Goal: Contribute content: Contribute content

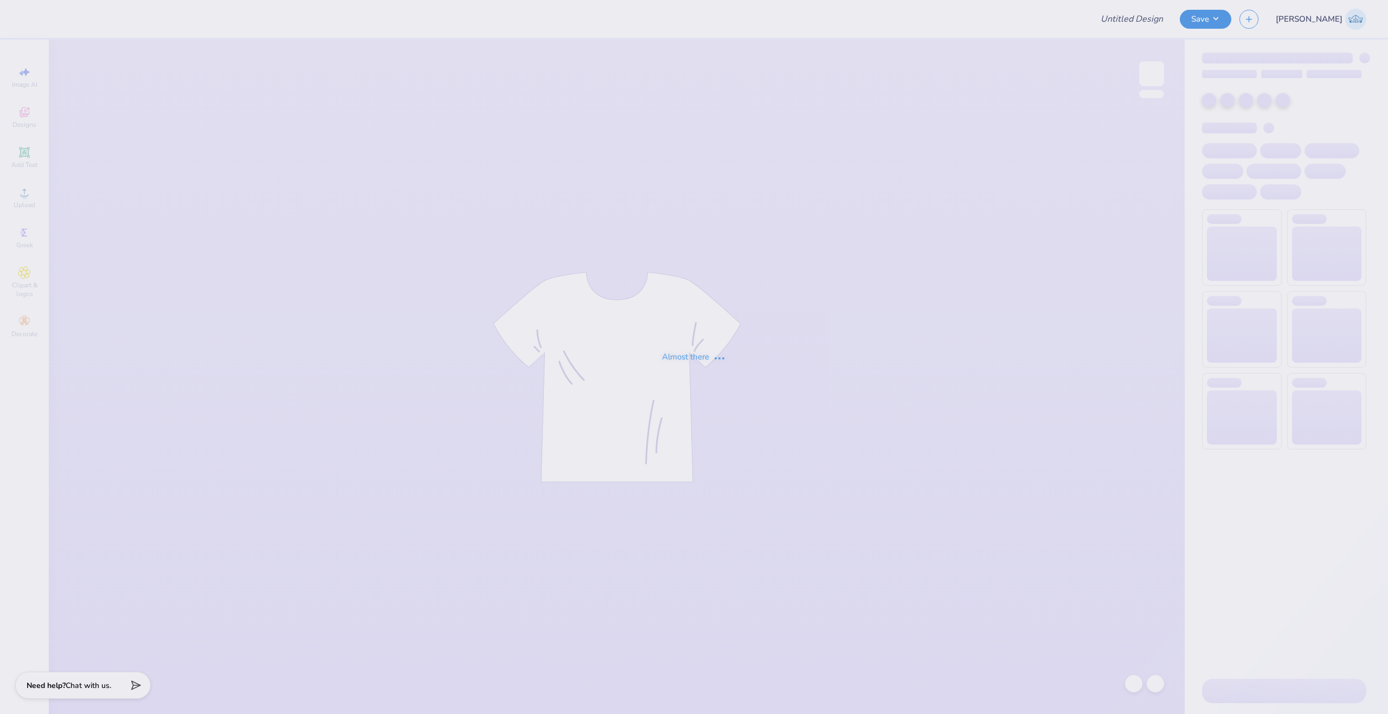
type input "[PERSON_NAME] : [US_STATE][GEOGRAPHIC_DATA]"
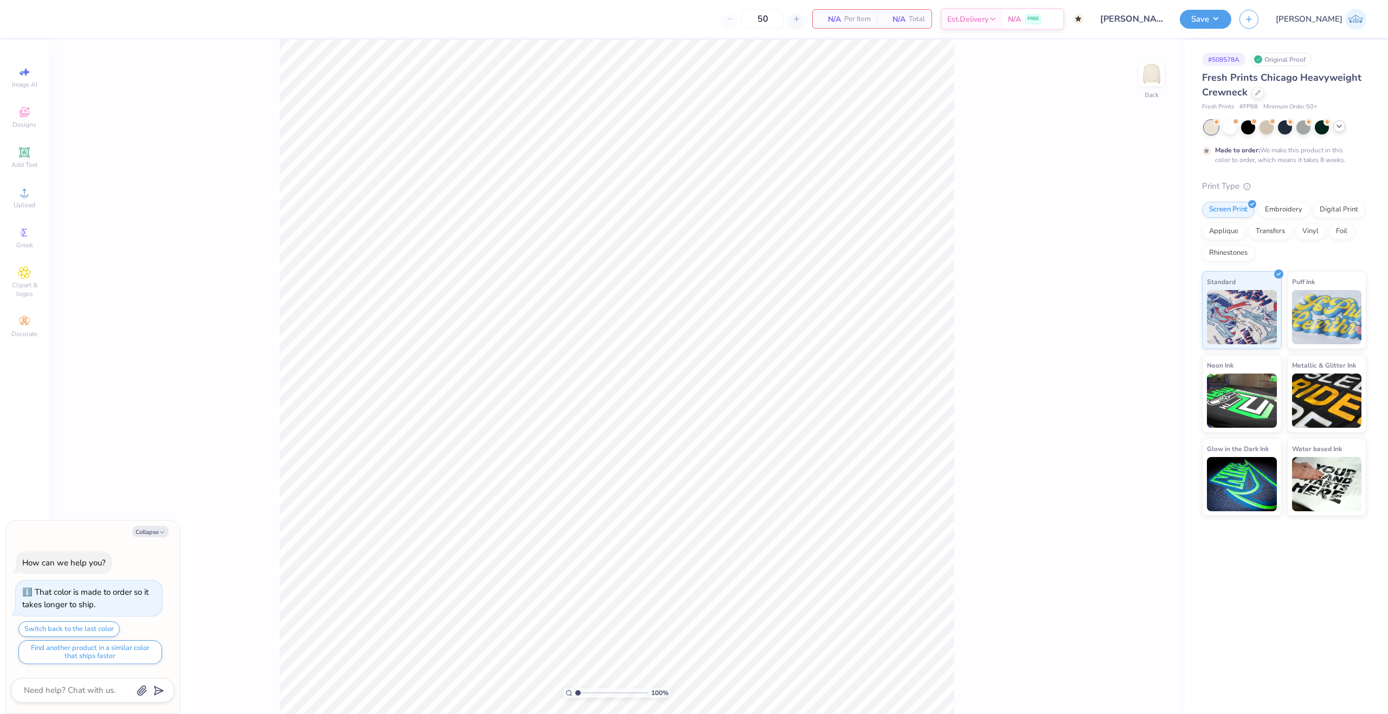
click at [1336, 129] on icon at bounding box center [1339, 126] width 9 height 9
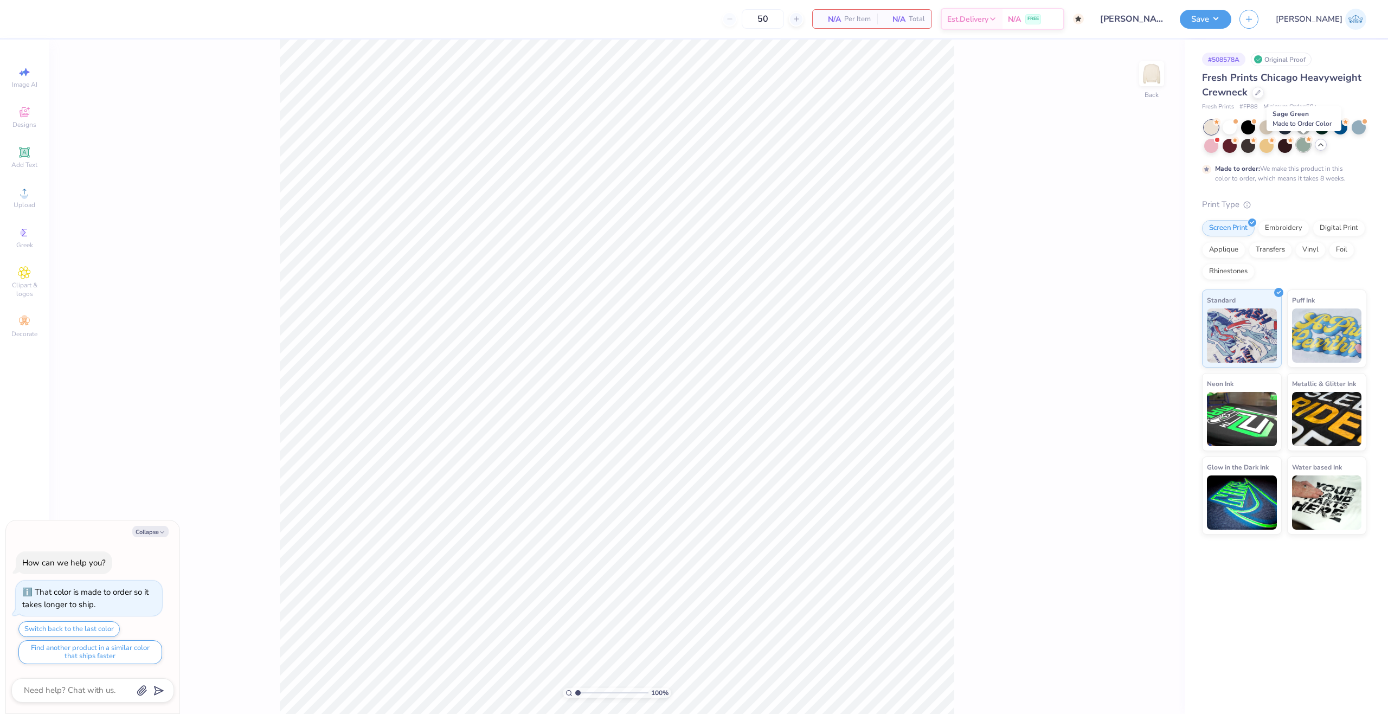
click at [1306, 144] on div at bounding box center [1303, 145] width 14 height 14
type textarea "x"
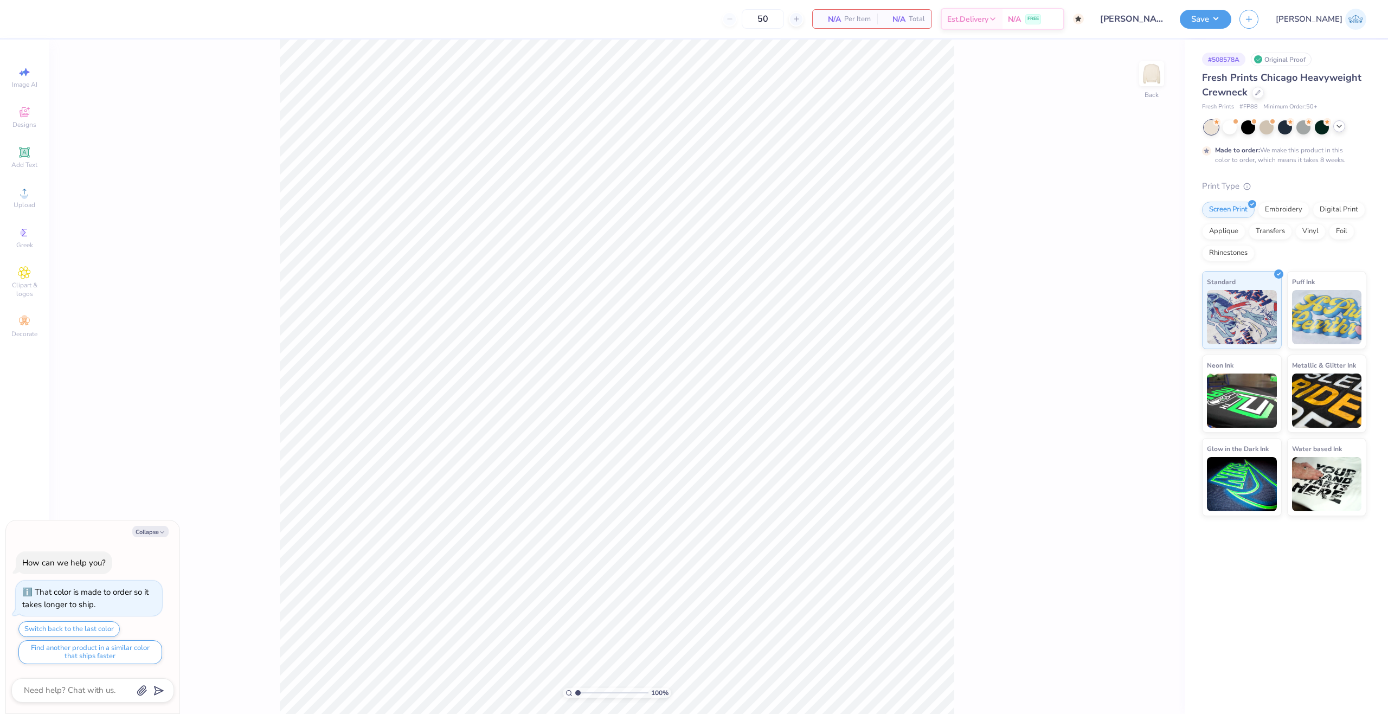
click at [1336, 126] on icon at bounding box center [1339, 126] width 9 height 9
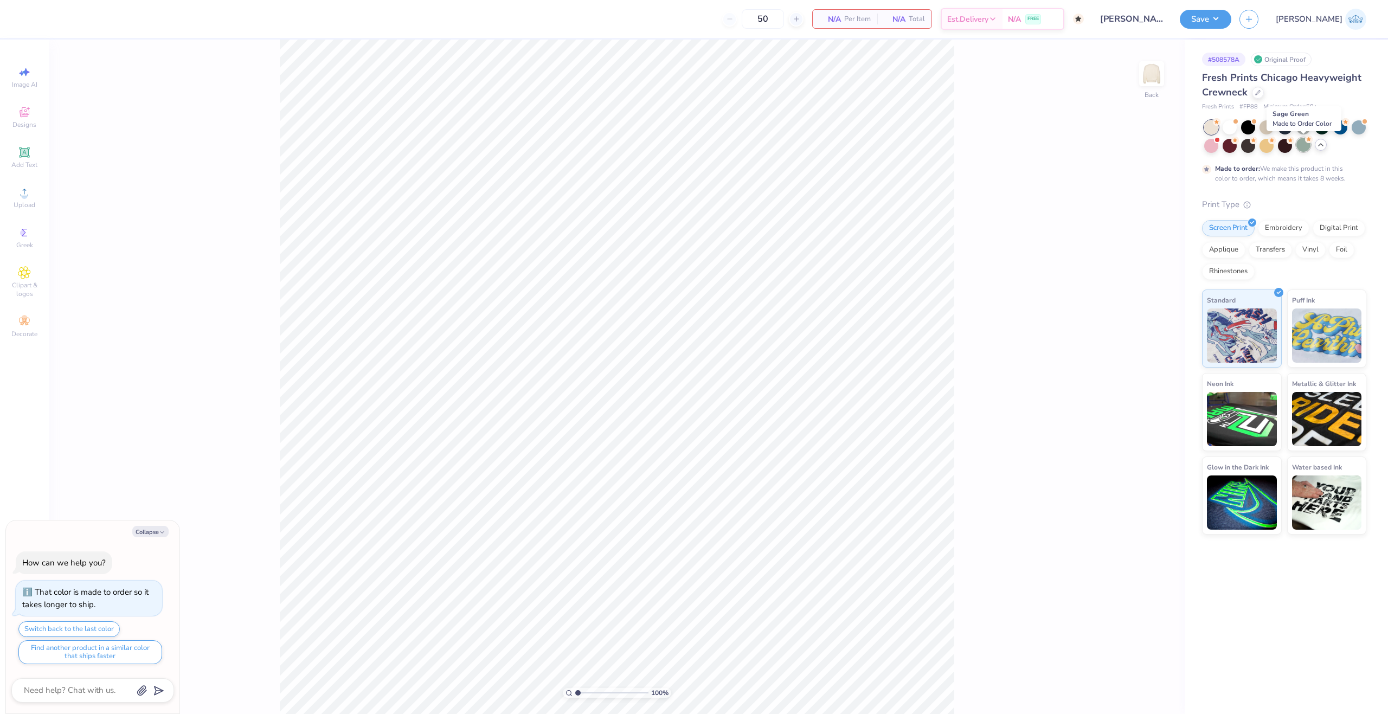
click at [1298, 148] on div at bounding box center [1303, 145] width 14 height 14
click at [38, 197] on div "Upload" at bounding box center [24, 198] width 38 height 32
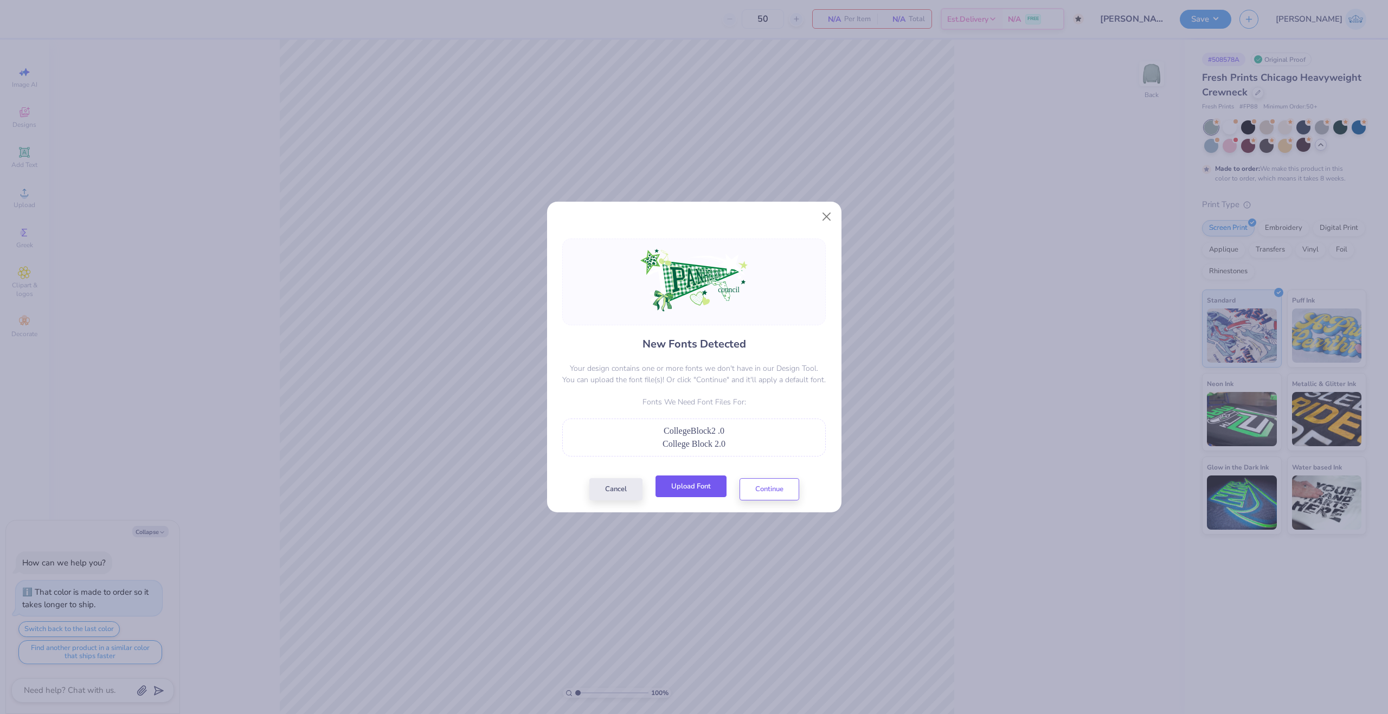
click at [694, 487] on button "Upload Font" at bounding box center [690, 486] width 71 height 22
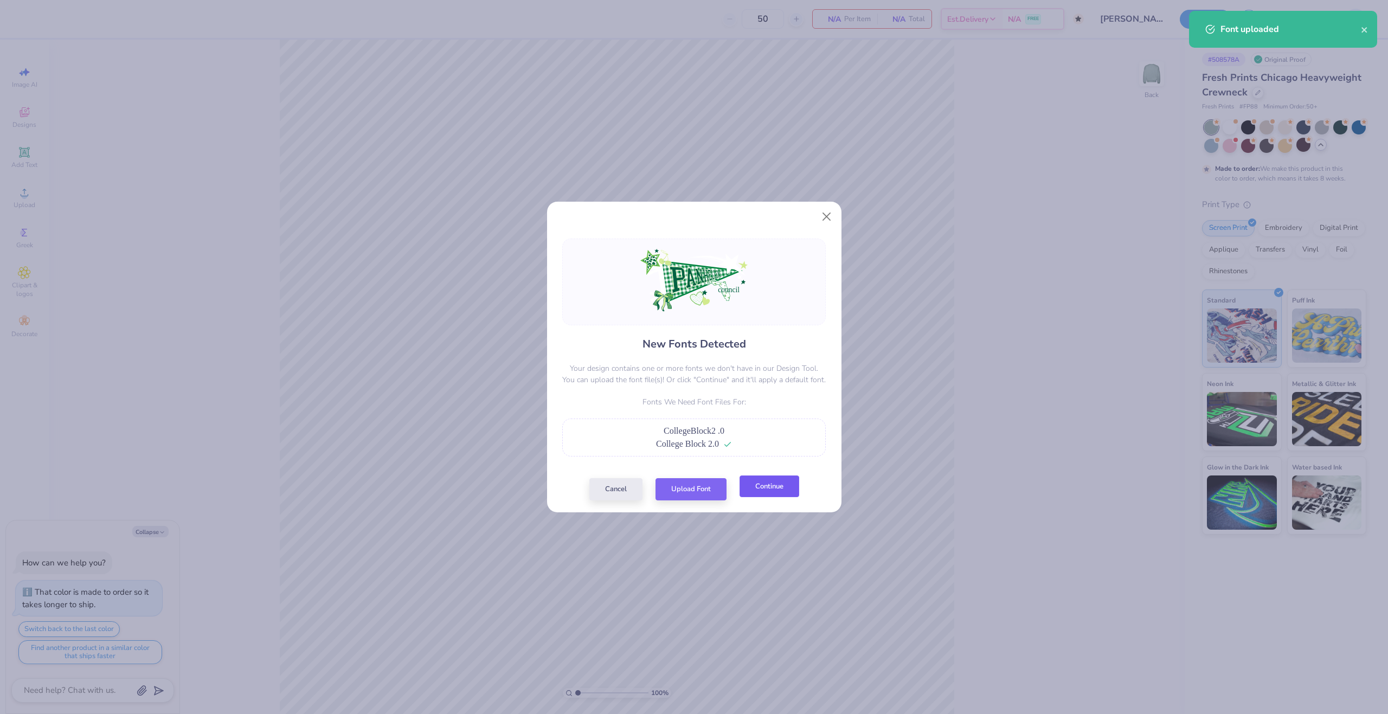
click at [758, 487] on button "Continue" at bounding box center [769, 486] width 60 height 22
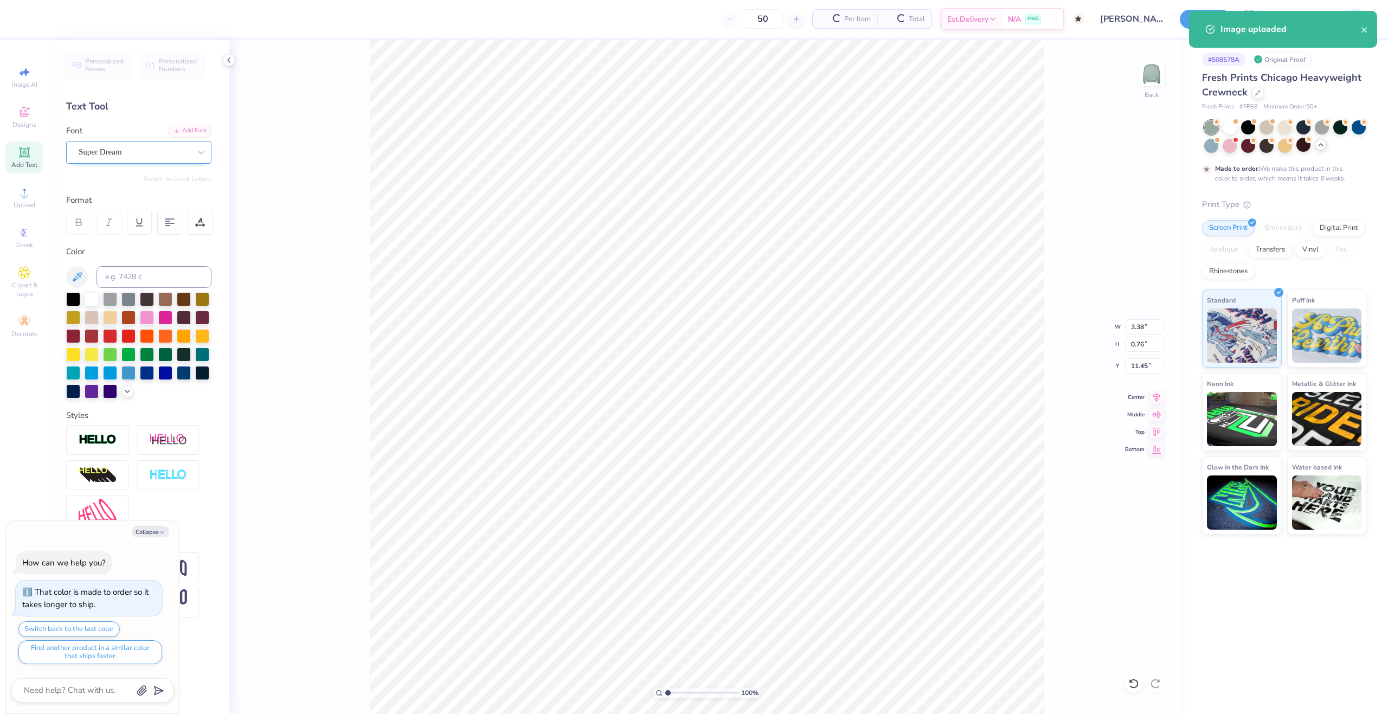
click at [82, 159] on div at bounding box center [135, 152] width 112 height 15
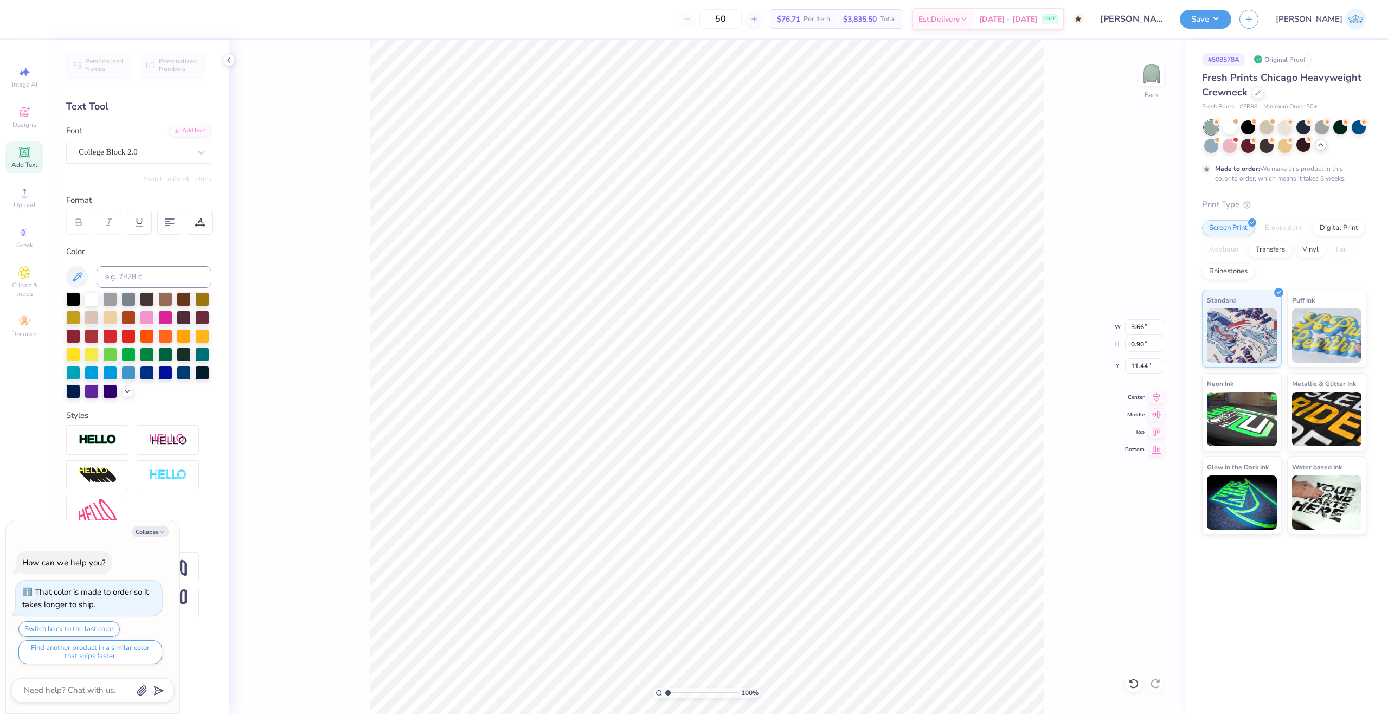
type textarea "x"
type input "3.66"
type input "0.90"
type input "11.44"
type textarea "x"
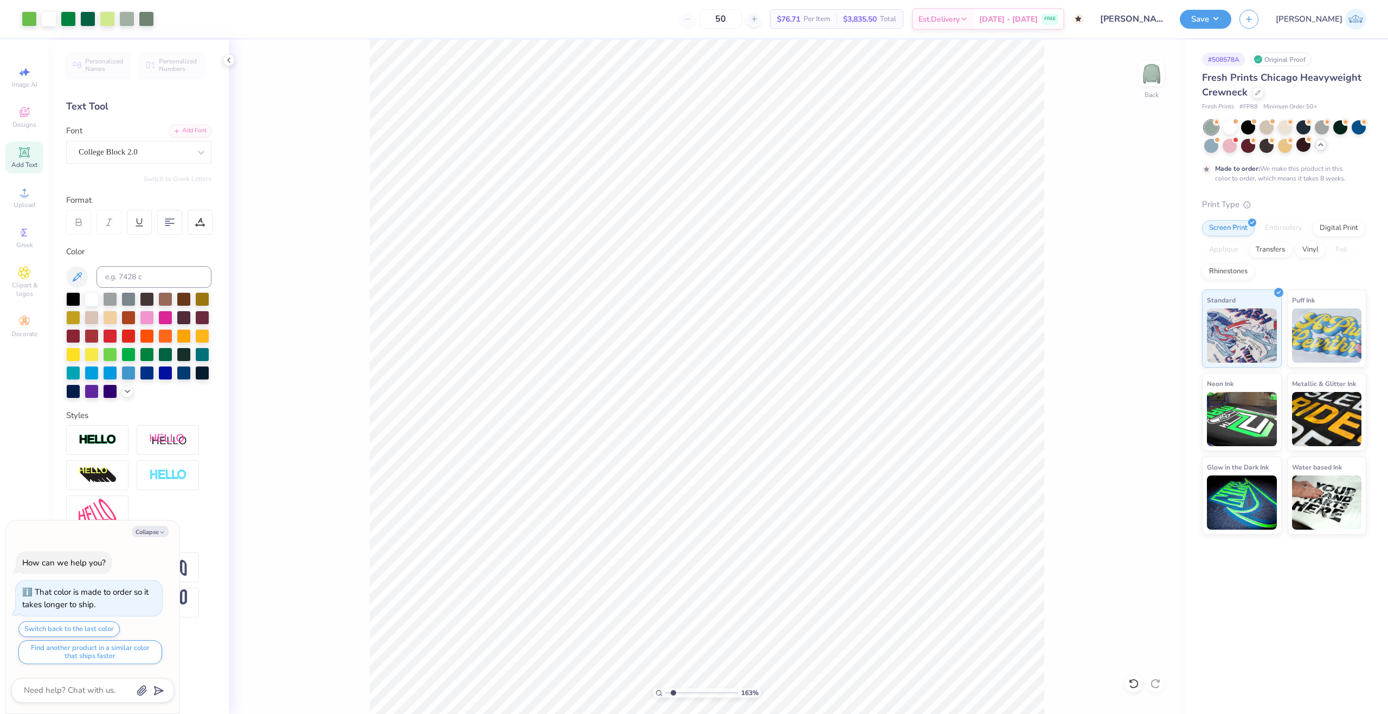
type input "1.78"
click at [673, 692] on input "range" at bounding box center [701, 693] width 73 height 10
type textarea "x"
type input "11.45"
click at [1231, 20] on button "Save" at bounding box center [1205, 17] width 51 height 19
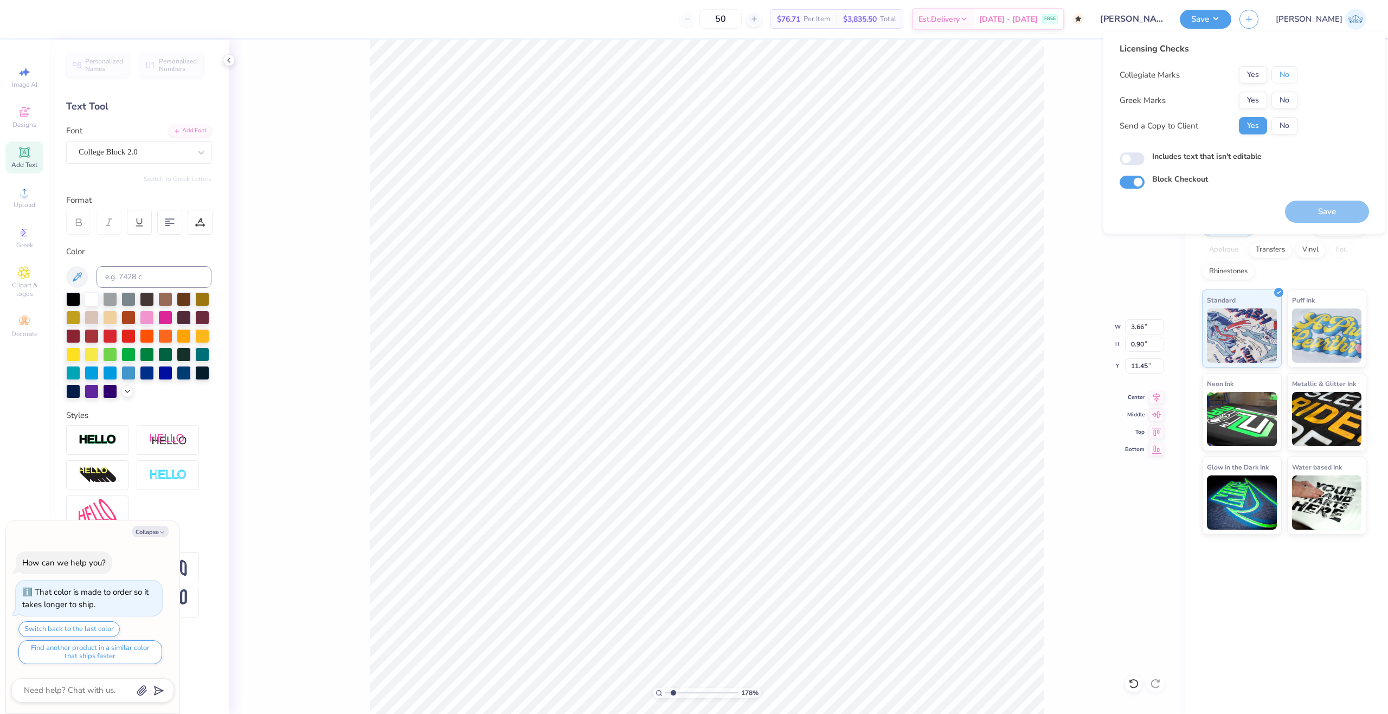
click at [1294, 72] on button "No" at bounding box center [1284, 74] width 26 height 17
click at [1251, 95] on button "Yes" at bounding box center [1253, 100] width 28 height 17
type textarea "x"
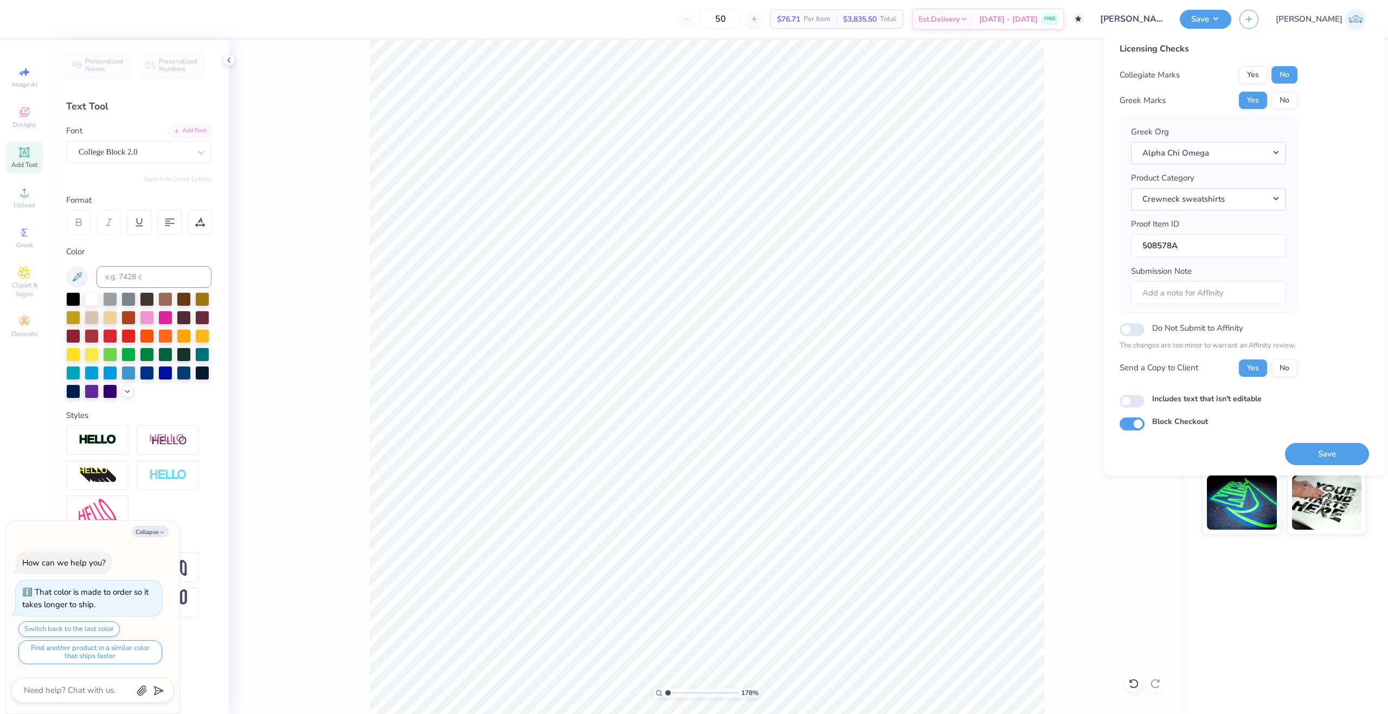
drag, startPoint x: 677, startPoint y: 692, endPoint x: 589, endPoint y: 694, distance: 88.4
click at [665, 694] on input "range" at bounding box center [701, 693] width 73 height 10
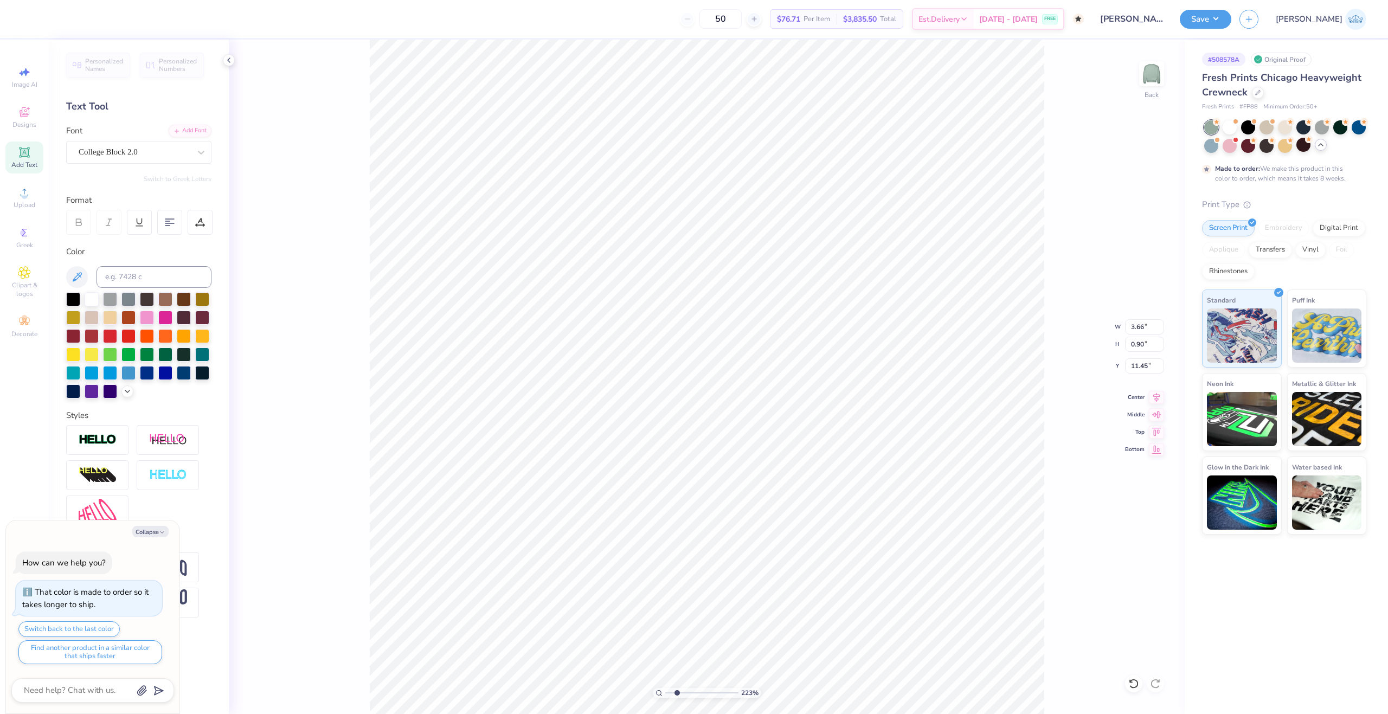
type input "2.23"
click at [677, 691] on input "range" at bounding box center [701, 693] width 73 height 10
type textarea "x"
type input "2.70"
type input "0.67"
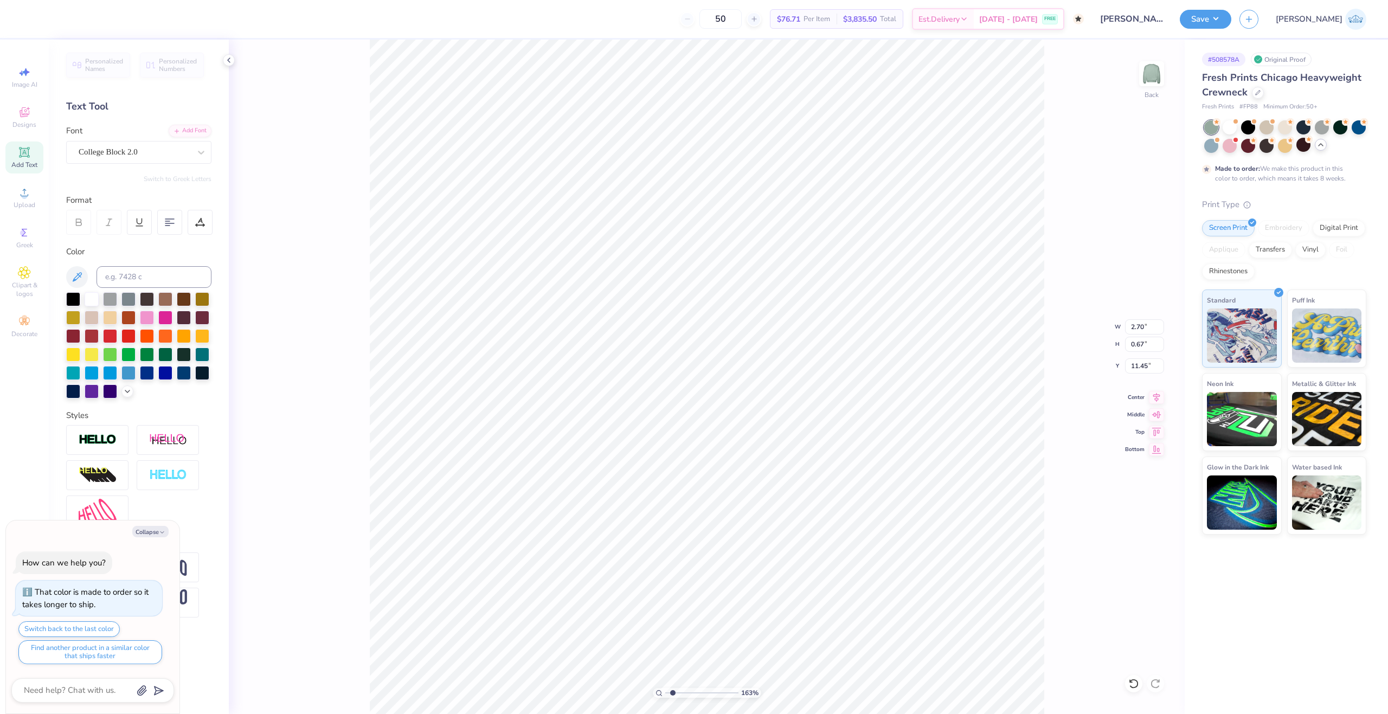
type input "1.71"
click at [673, 692] on input "range" at bounding box center [701, 693] width 73 height 10
type textarea "x"
type input "11.44"
type textarea "x"
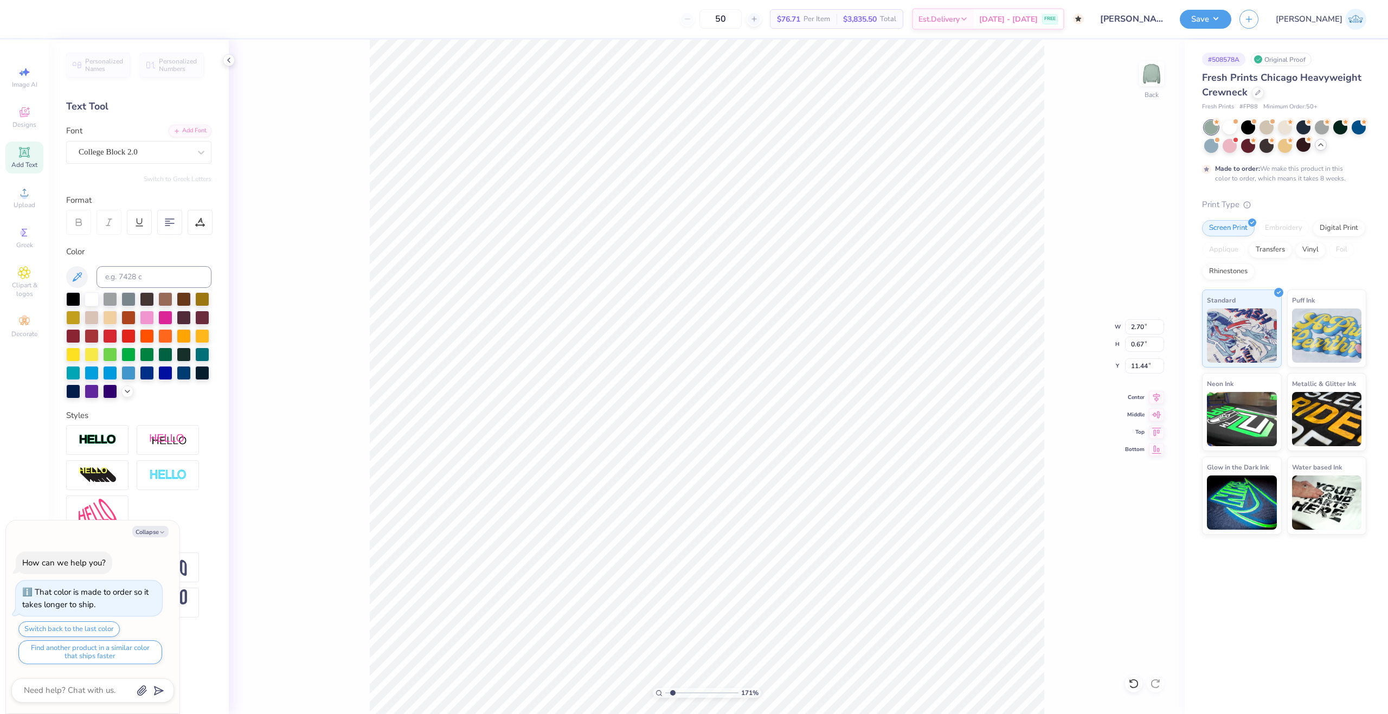
type input "10.62"
type textarea "x"
type input "15.00"
type input "8.74"
type input "6.13"
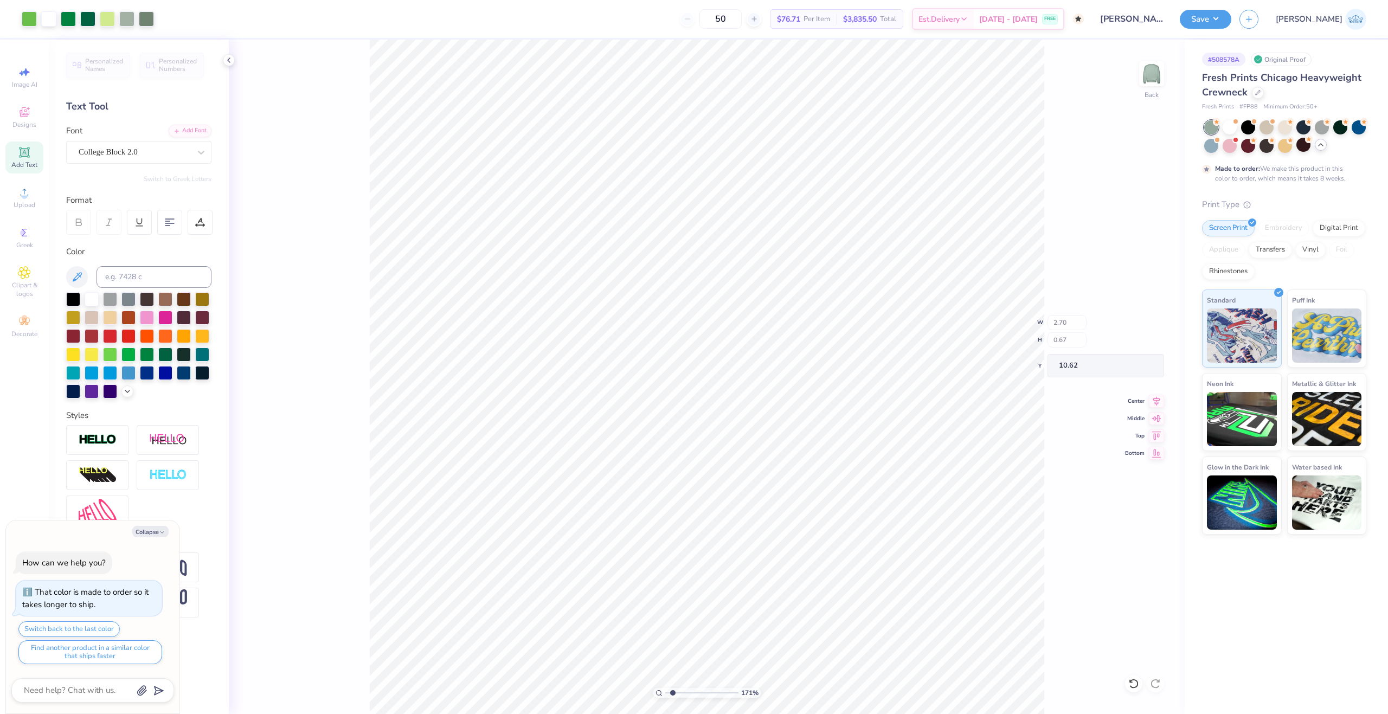
type textarea "x"
drag, startPoint x: 634, startPoint y: 695, endPoint x: 597, endPoint y: 690, distance: 37.3
type input "1"
click at [665, 690] on input "range" at bounding box center [701, 693] width 73 height 10
type textarea "x"
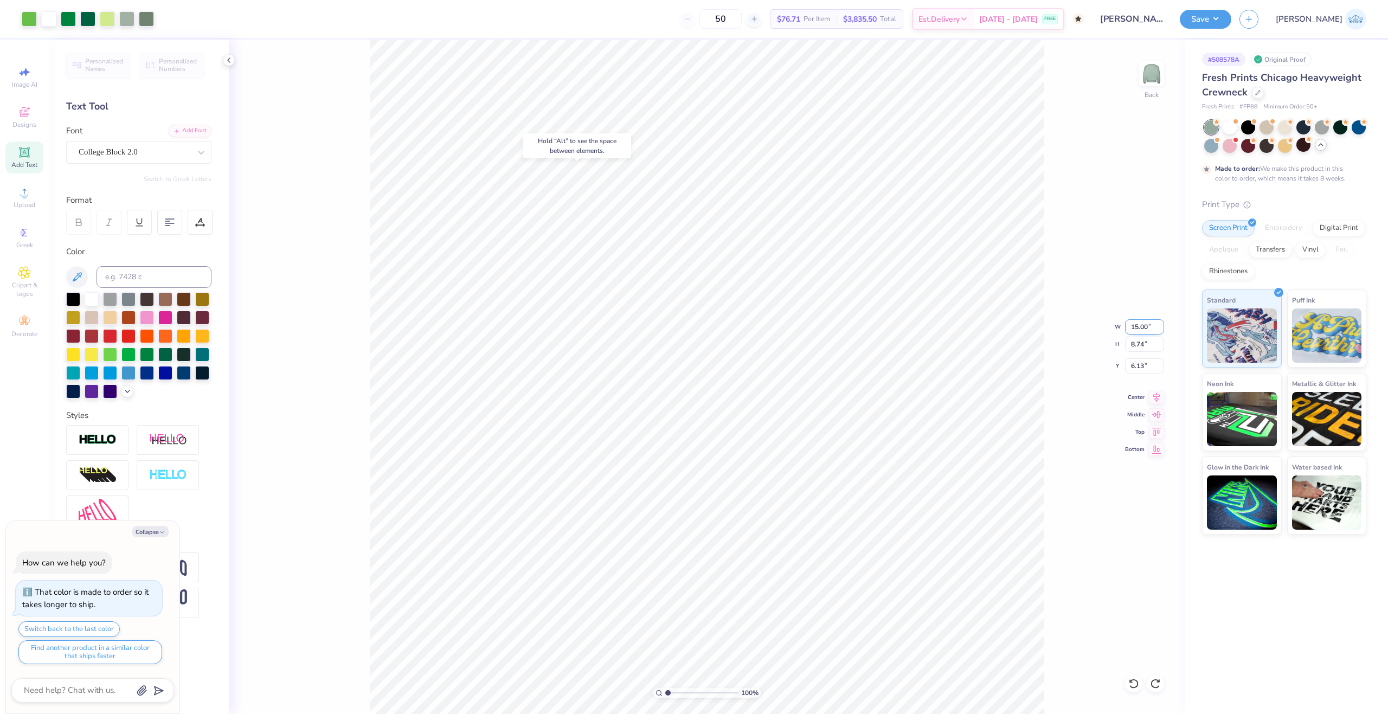
click at [1132, 328] on input "15.00" at bounding box center [1144, 326] width 39 height 15
type input "12"
type textarea "x"
type input "12.00"
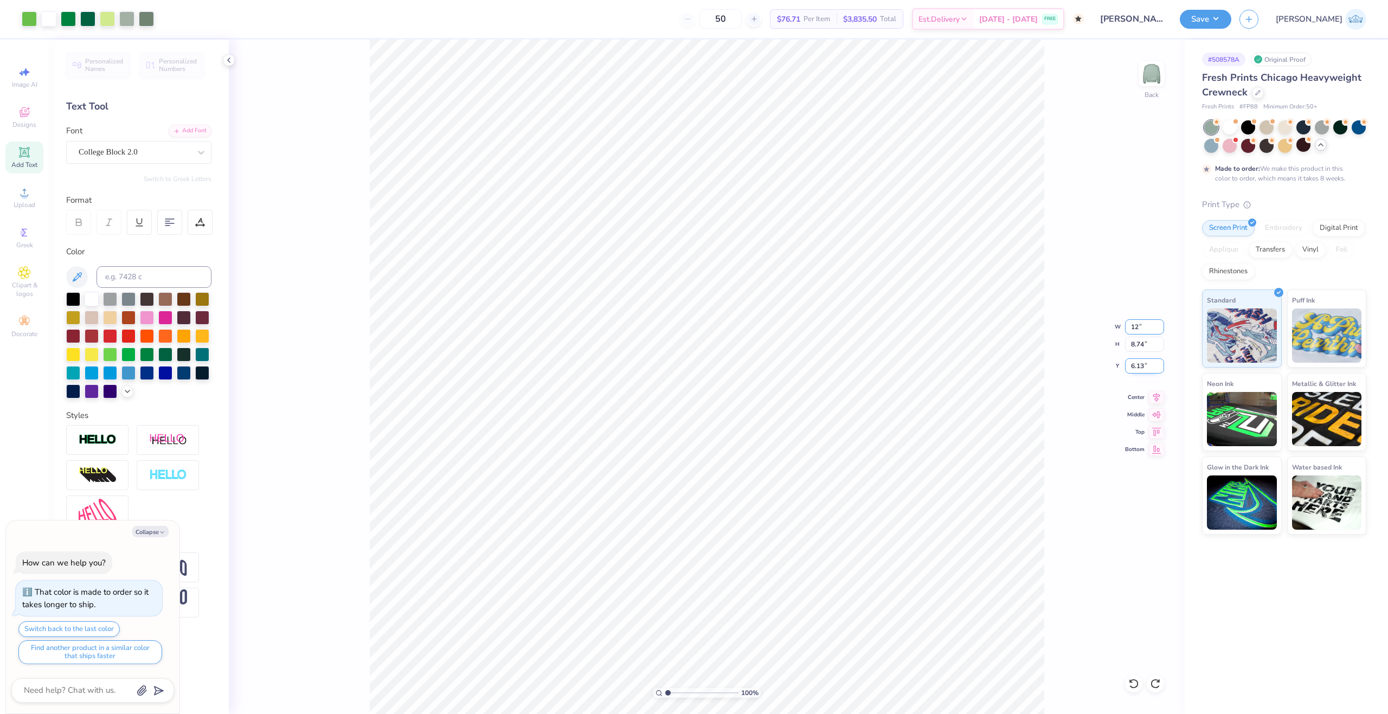
type input "6.99"
click at [1135, 364] on input "7.01" at bounding box center [1144, 365] width 39 height 15
type input "1"
type textarea "x"
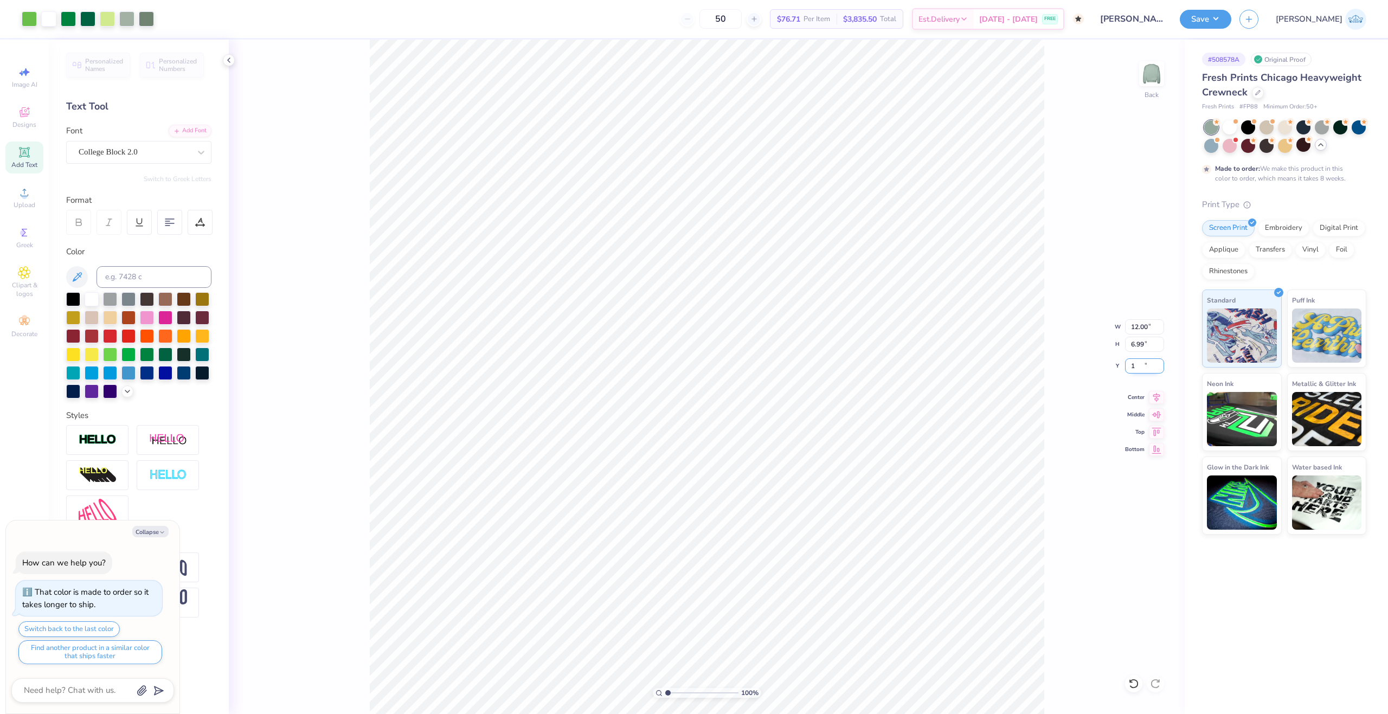
type input "1.00"
click at [28, 195] on icon at bounding box center [25, 193] width 8 height 8
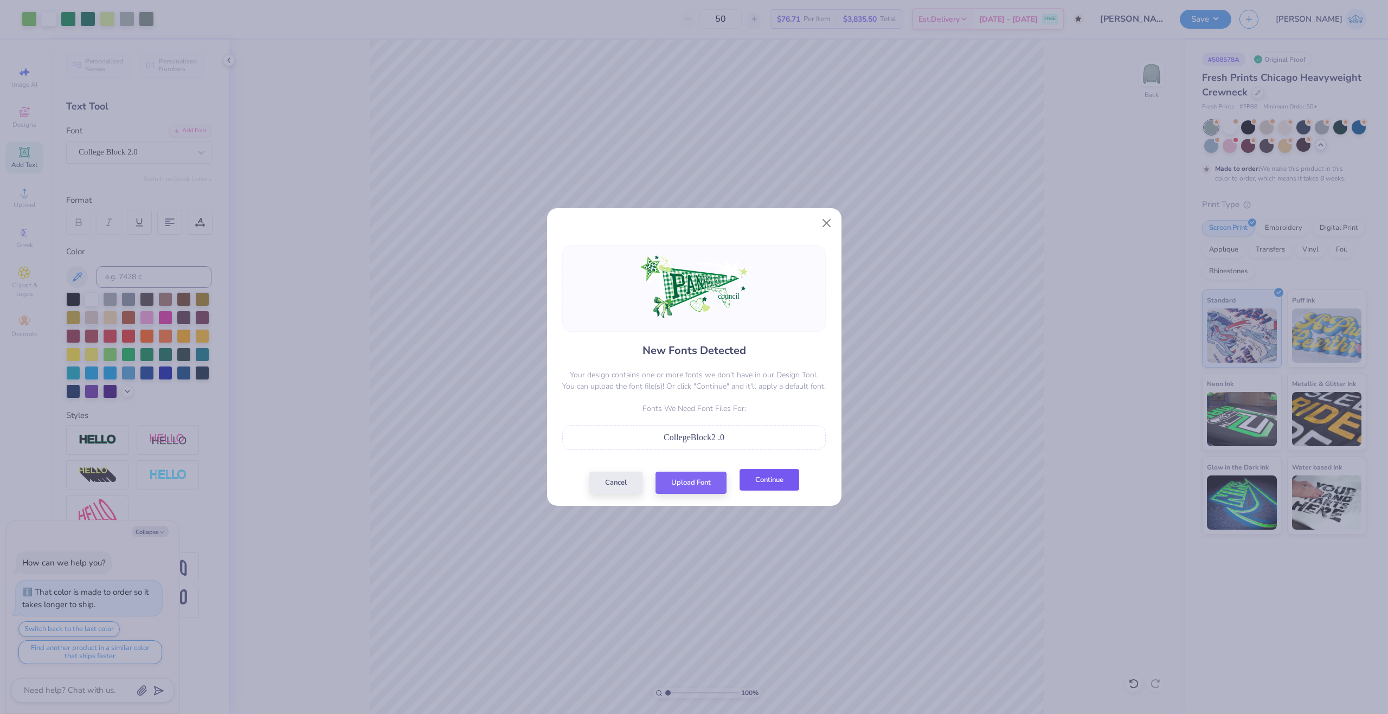
click at [766, 486] on button "Continue" at bounding box center [769, 480] width 60 height 22
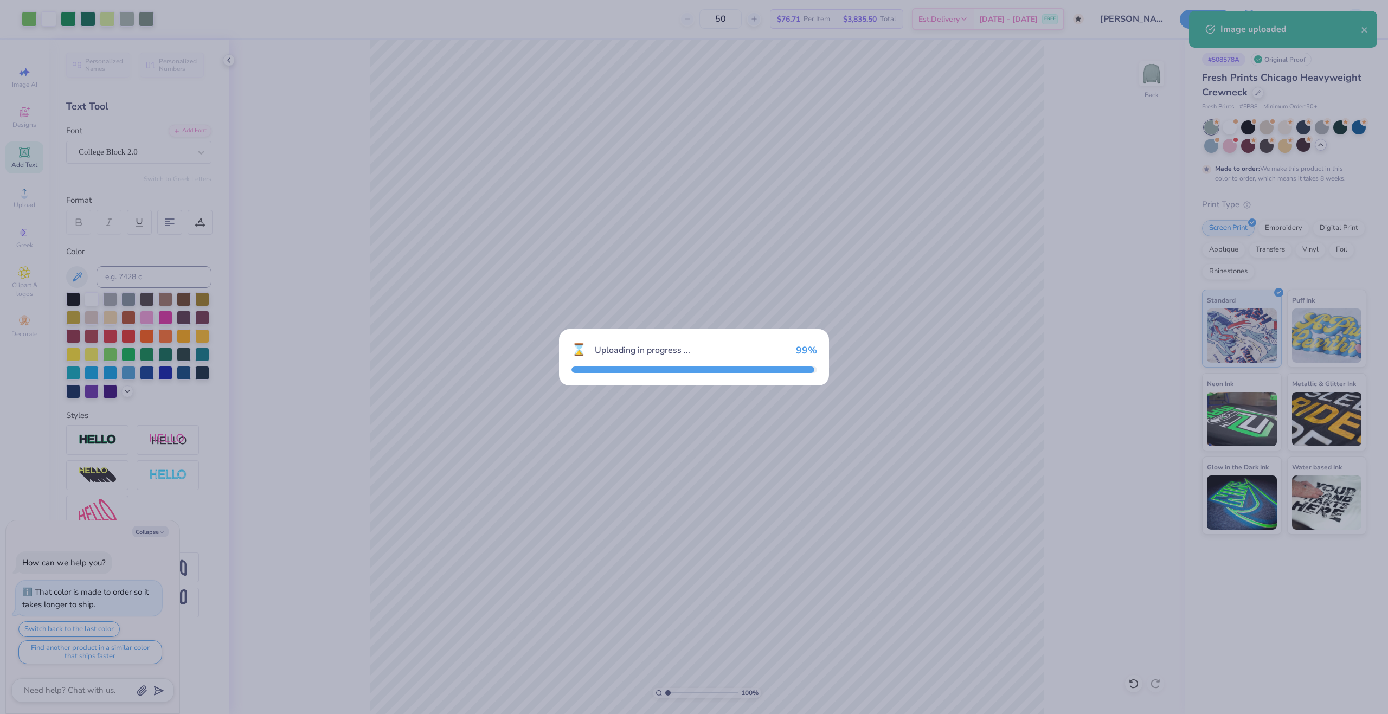
type textarea "x"
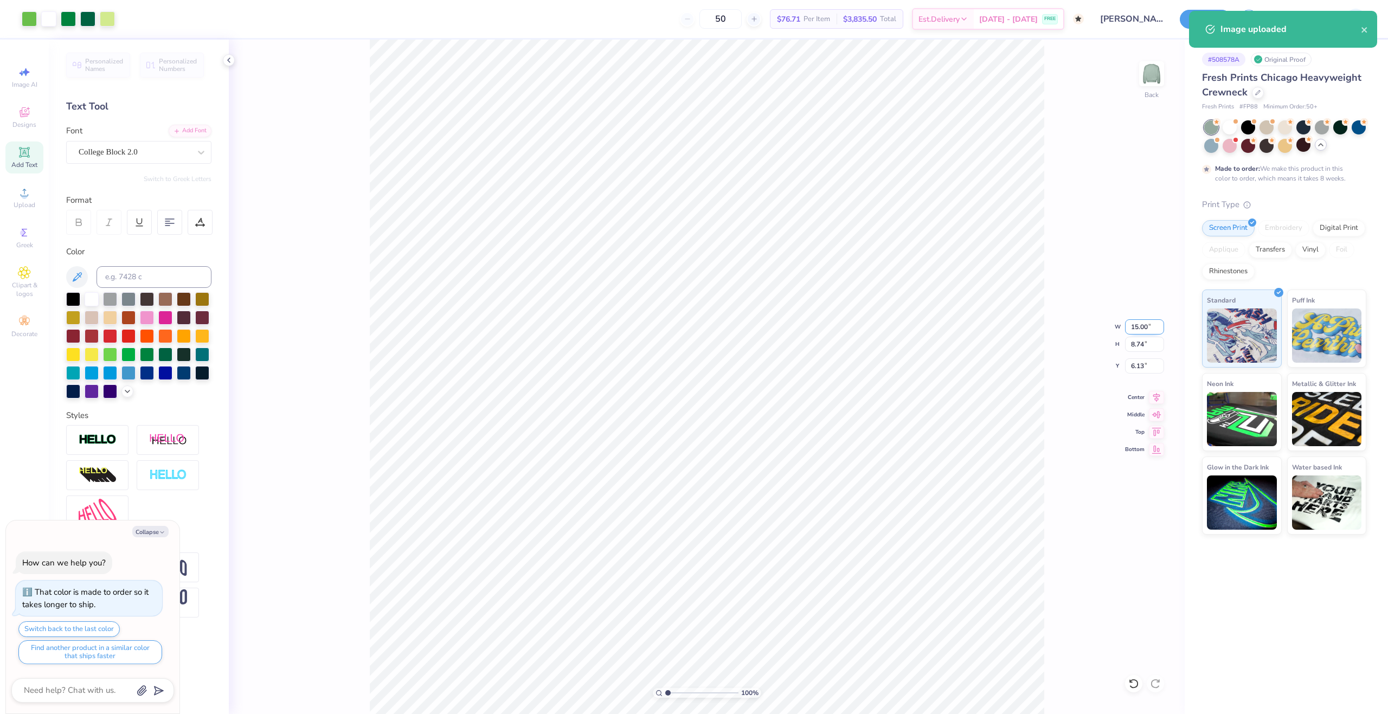
click at [1137, 330] on input "15.00" at bounding box center [1144, 326] width 39 height 15
type input "12"
type textarea "x"
type input "12.00"
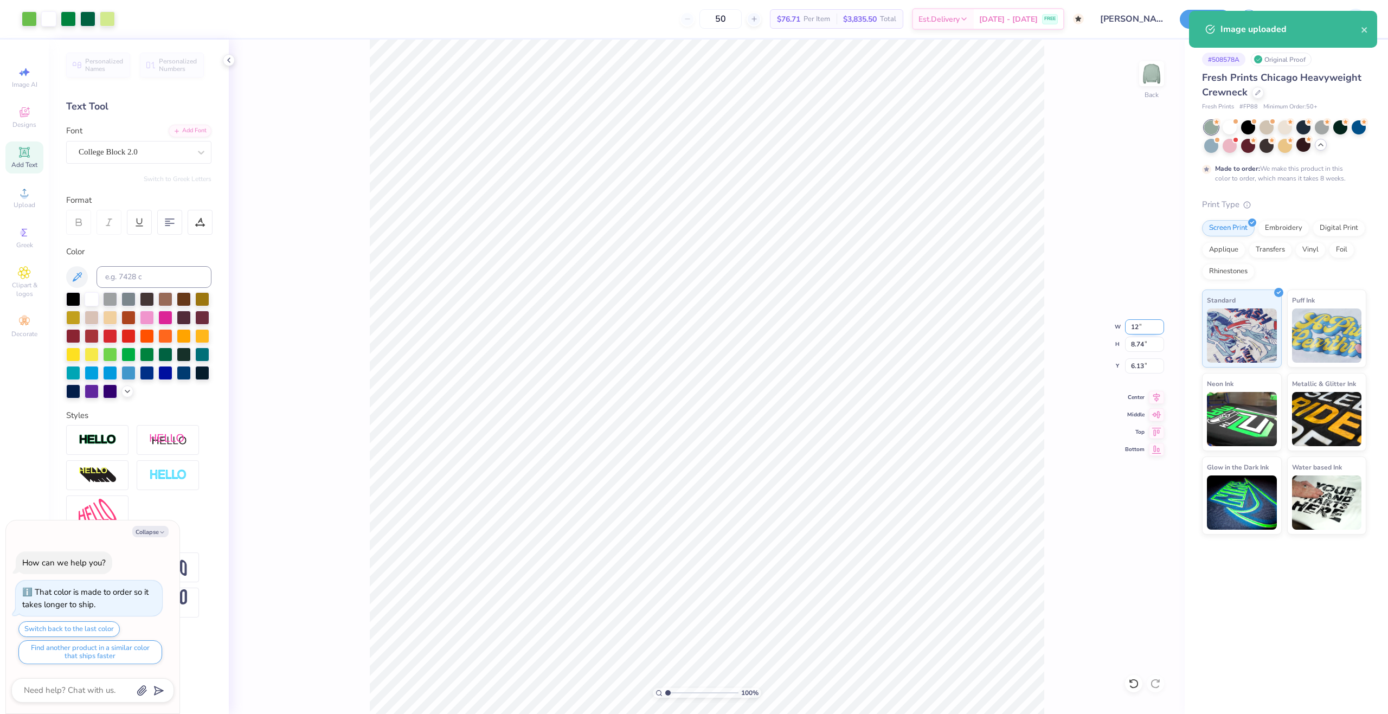
type input "6.99"
type input "7.01"
click at [1132, 368] on input "7.01" at bounding box center [1144, 365] width 39 height 15
type textarea "x"
type input "8.46"
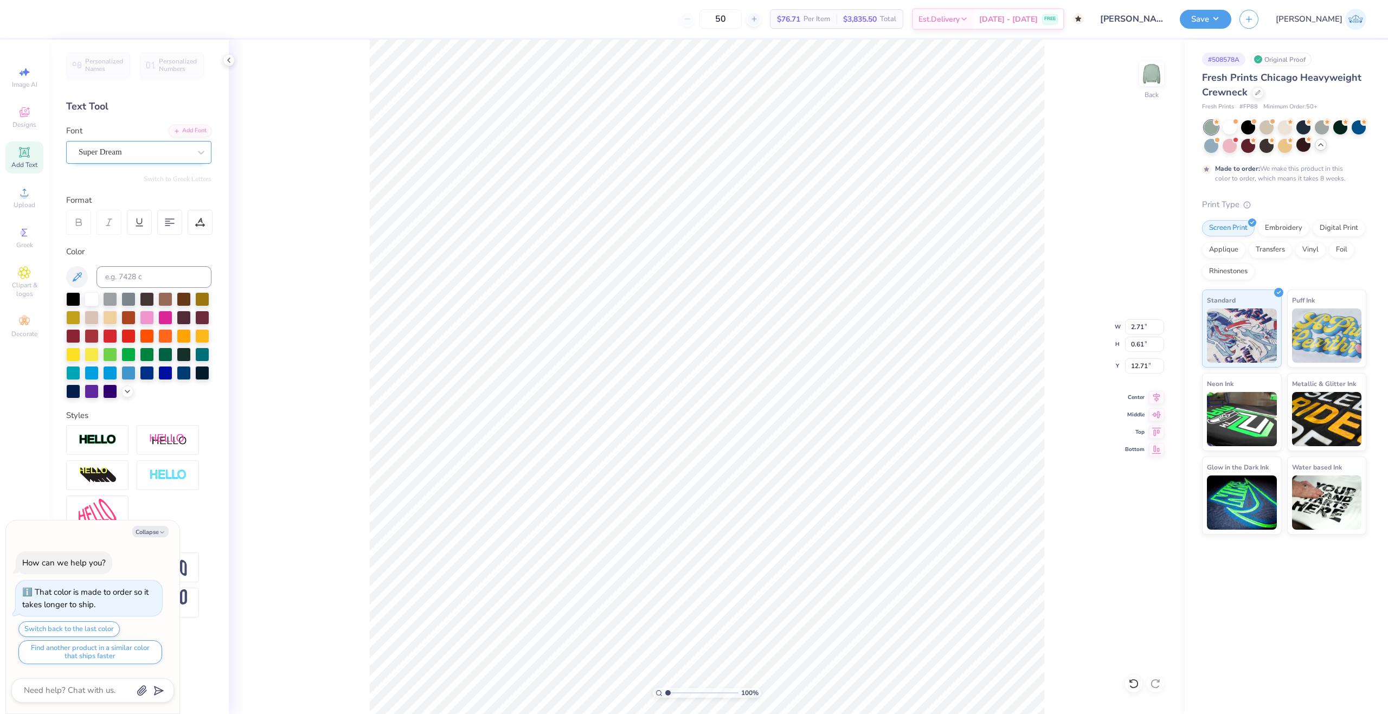
click at [140, 145] on div at bounding box center [135, 152] width 112 height 15
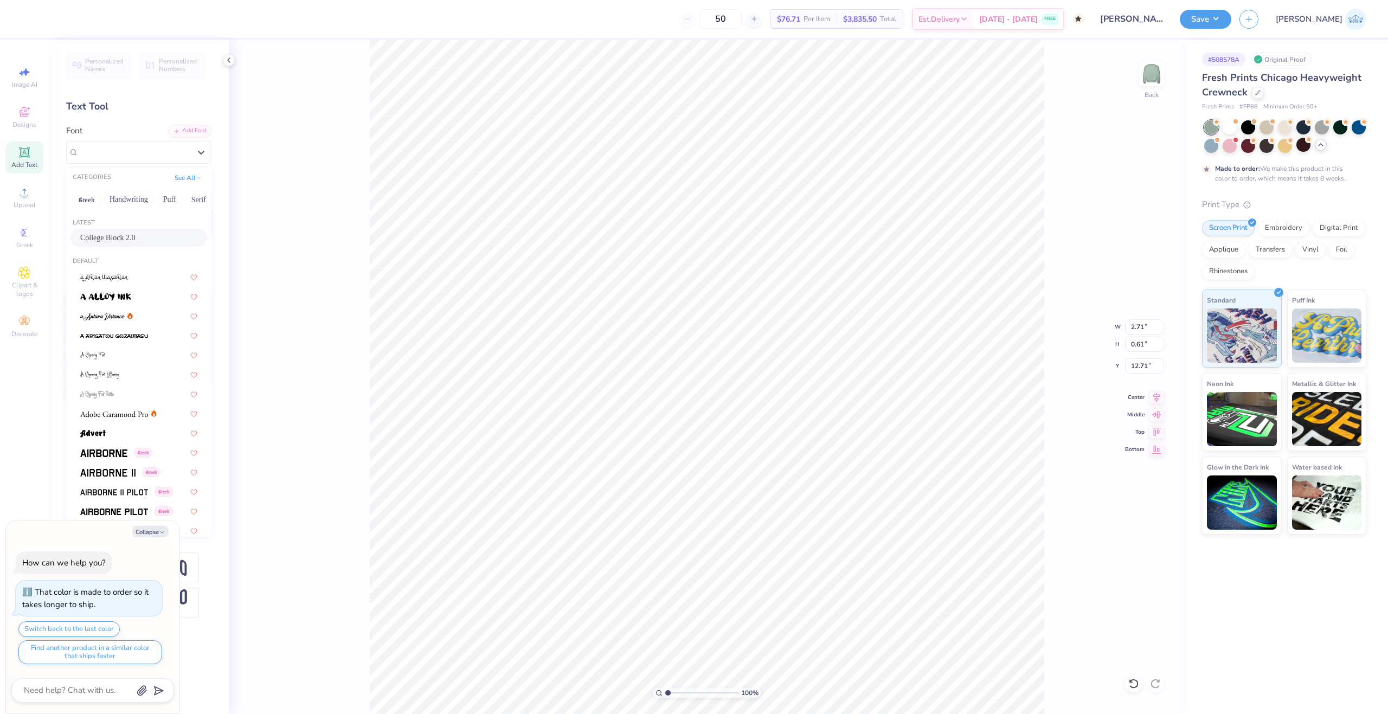
click at [136, 239] on span "College Block 2.0" at bounding box center [107, 237] width 55 height 11
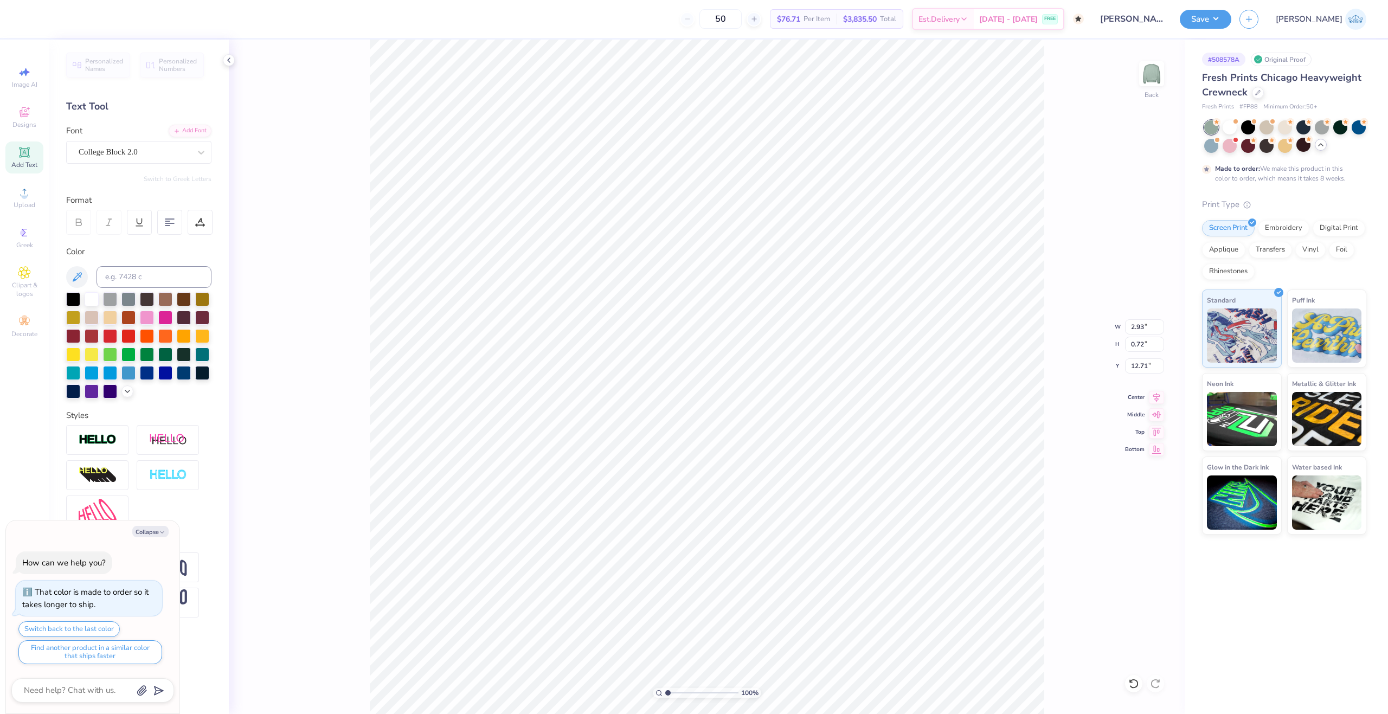
type textarea "x"
type input "2.93"
type input "0.72"
type textarea "x"
type input "2.32"
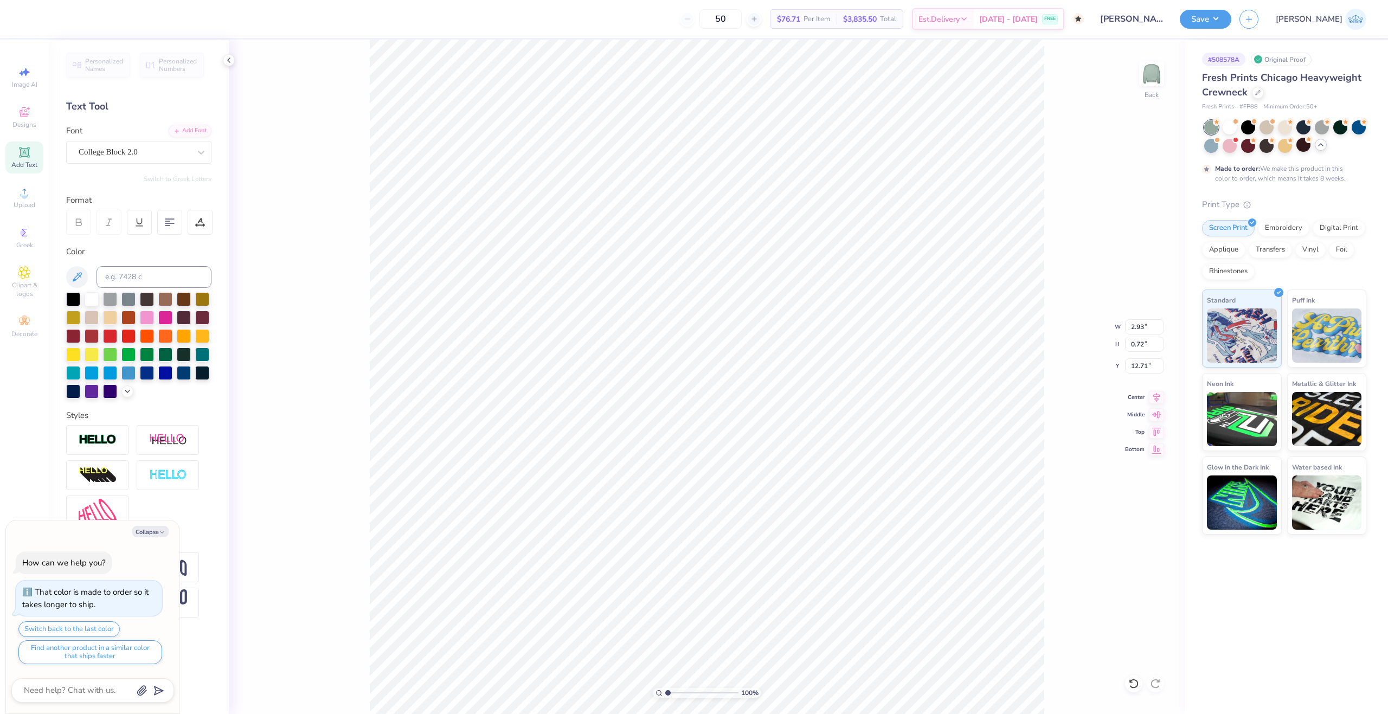
type input "0.57"
type textarea "x"
type input "11.96"
type textarea "x"
type input "12.63"
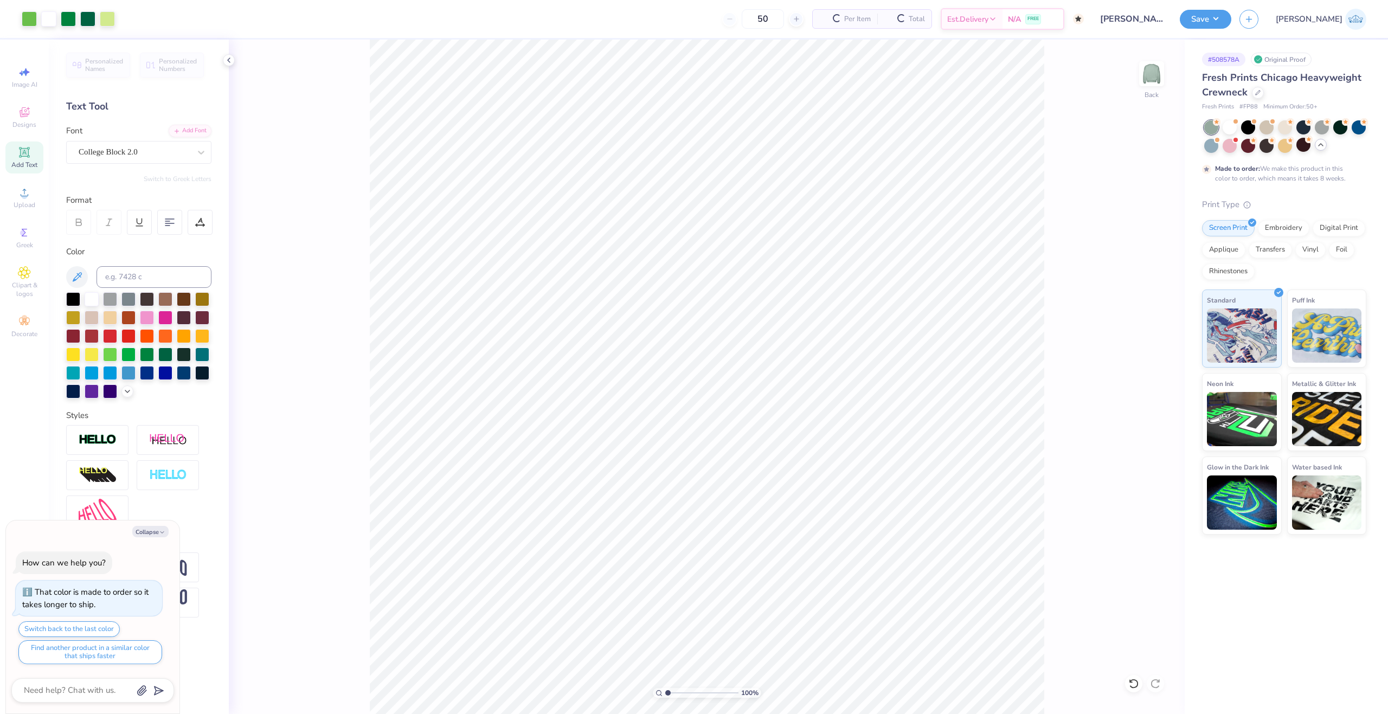
type textarea "x"
click at [1137, 371] on input "8.46" at bounding box center [1144, 365] width 39 height 15
type input "3"
type textarea "x"
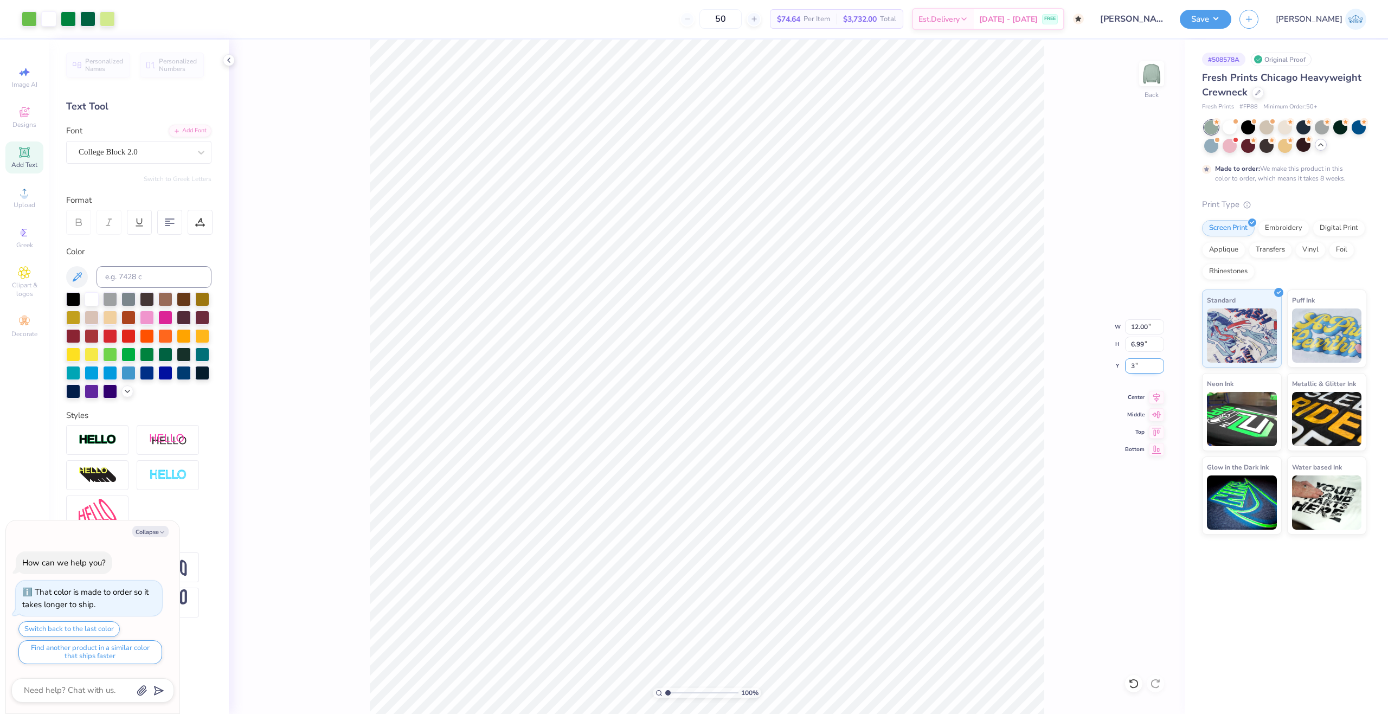
type input "3.00"
type textarea "x"
type input "1.93"
click at [674, 695] on input "range" at bounding box center [701, 693] width 73 height 10
type textarea "x"
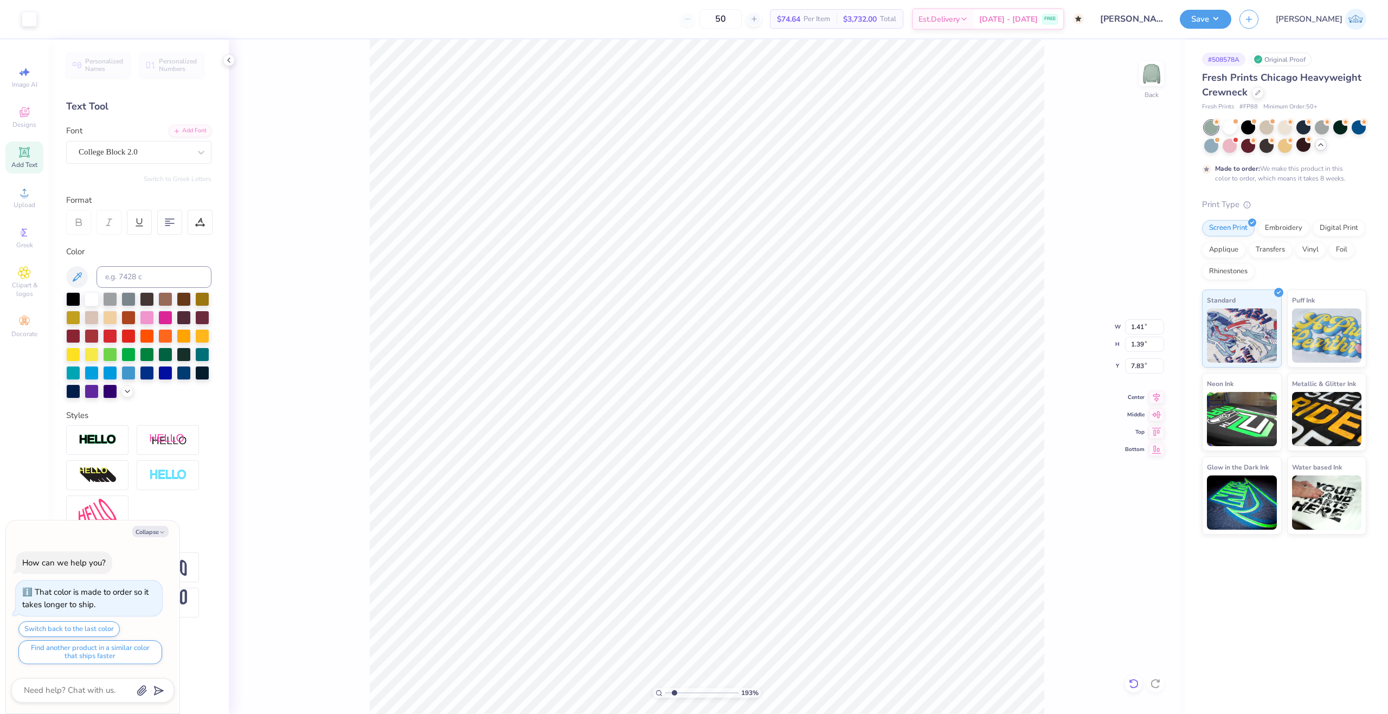
type input "10.50"
click at [1135, 686] on icon at bounding box center [1133, 683] width 11 height 11
type textarea "x"
click at [655, 691] on div "193 %" at bounding box center [707, 377] width 674 height 674
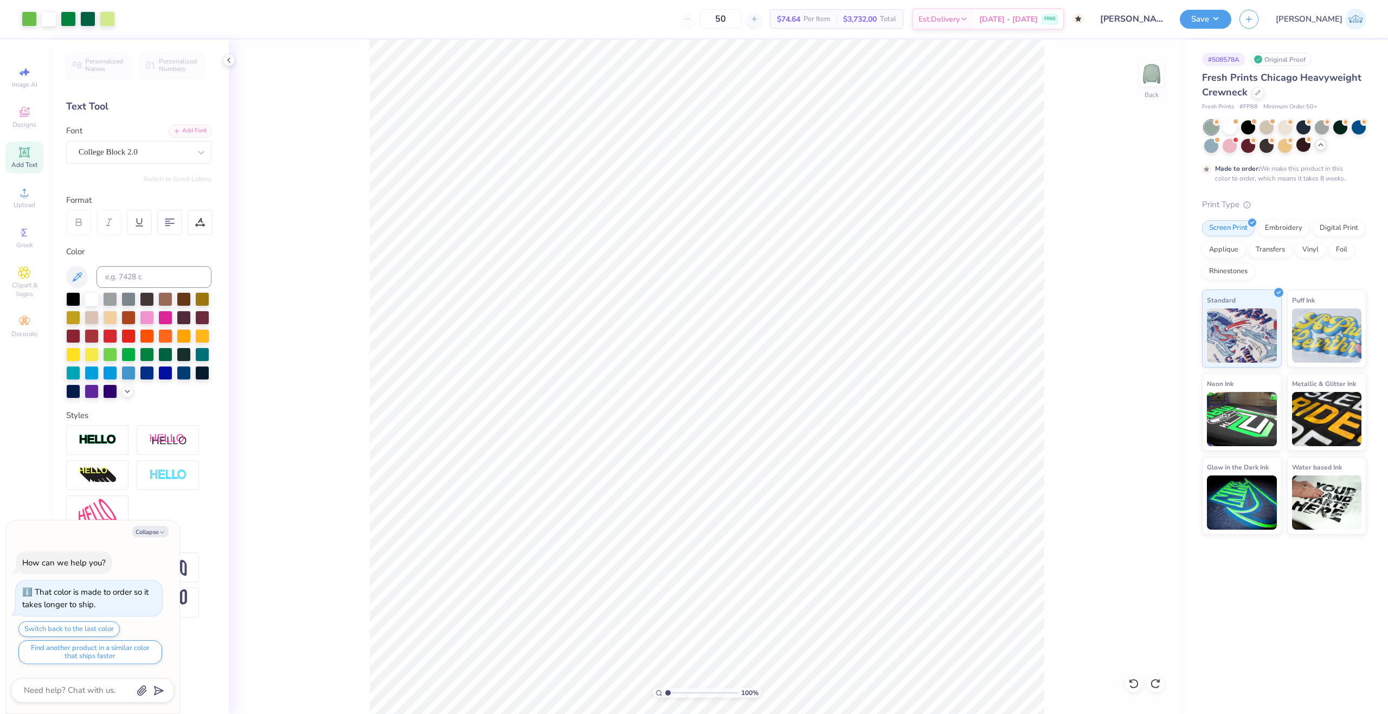
drag, startPoint x: 679, startPoint y: 691, endPoint x: 642, endPoint y: 689, distance: 36.4
type input "1"
click at [665, 689] on input "range" at bounding box center [701, 693] width 73 height 10
type textarea "x"
click at [680, 692] on input "range" at bounding box center [701, 693] width 73 height 10
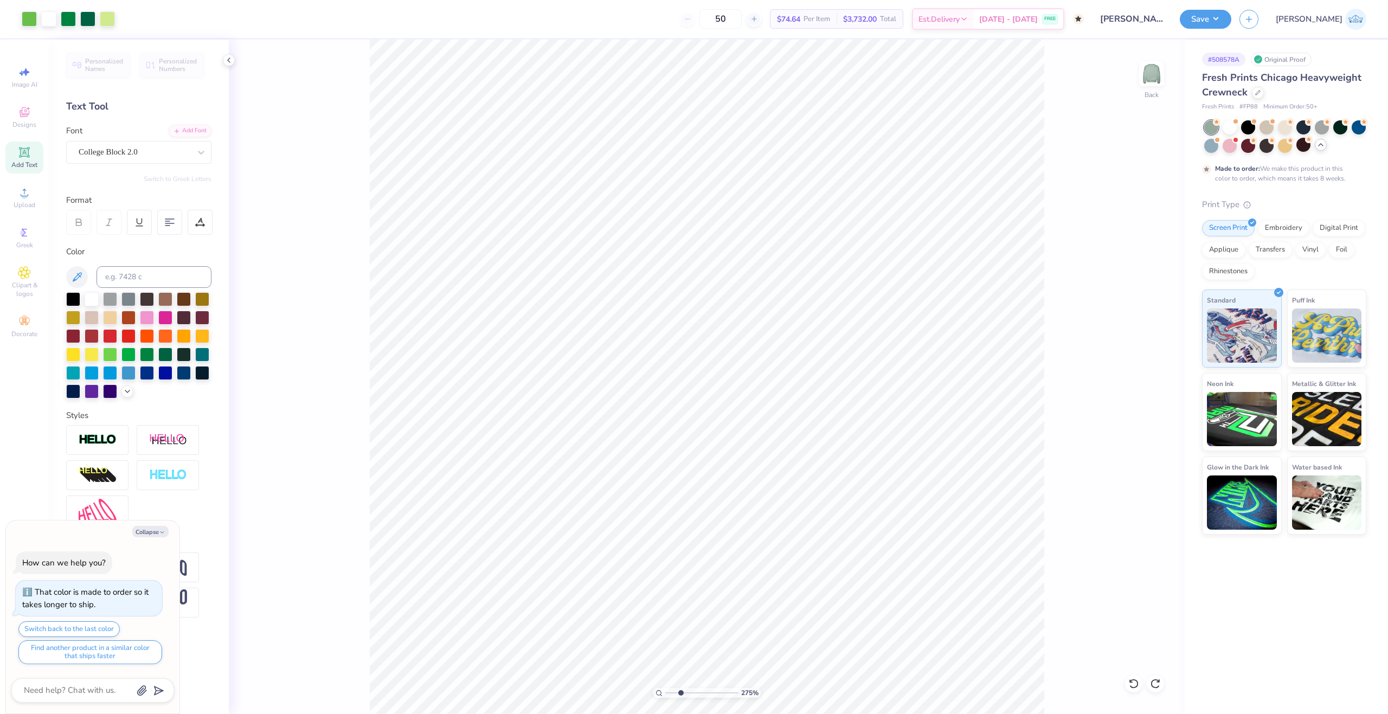
click at [677, 688] on div "275 %" at bounding box center [707, 377] width 674 height 674
drag, startPoint x: 670, startPoint y: 689, endPoint x: 629, endPoint y: 695, distance: 41.7
type input "1"
click at [665, 695] on input "range" at bounding box center [701, 693] width 73 height 10
click at [1231, 22] on button "Save" at bounding box center [1205, 17] width 51 height 19
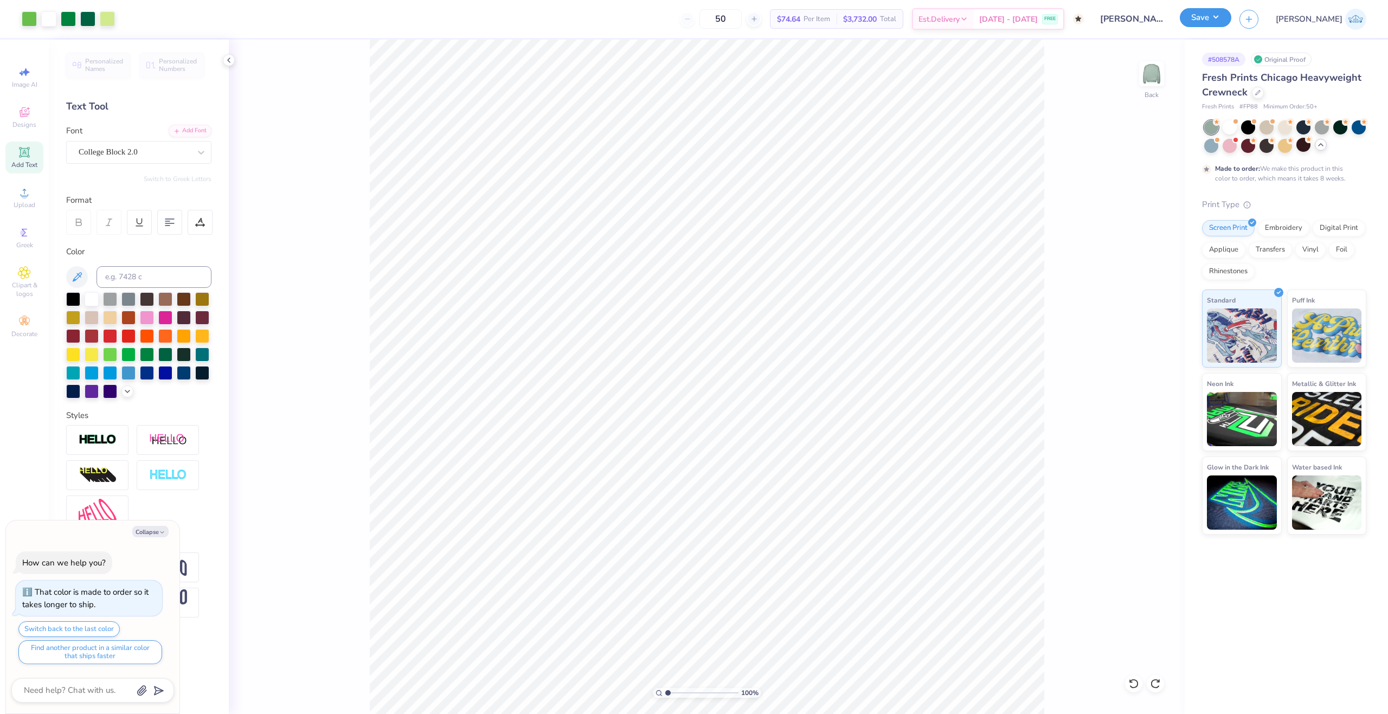
type textarea "x"
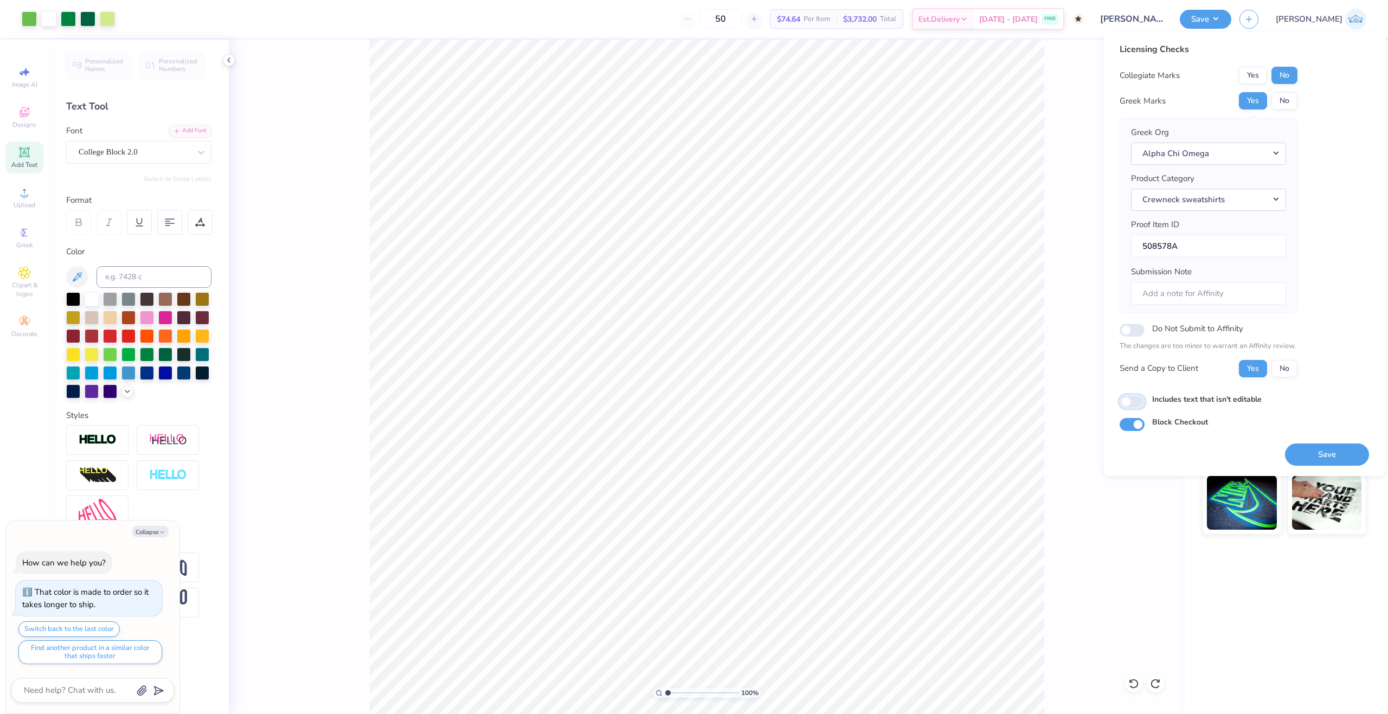
click at [1130, 402] on input "Includes text that isn't editable" at bounding box center [1131, 401] width 25 height 13
checkbox input "true"
type textarea "x"
click at [1322, 451] on button "Save" at bounding box center [1327, 454] width 84 height 22
drag, startPoint x: 671, startPoint y: 688, endPoint x: 678, endPoint y: 692, distance: 7.3
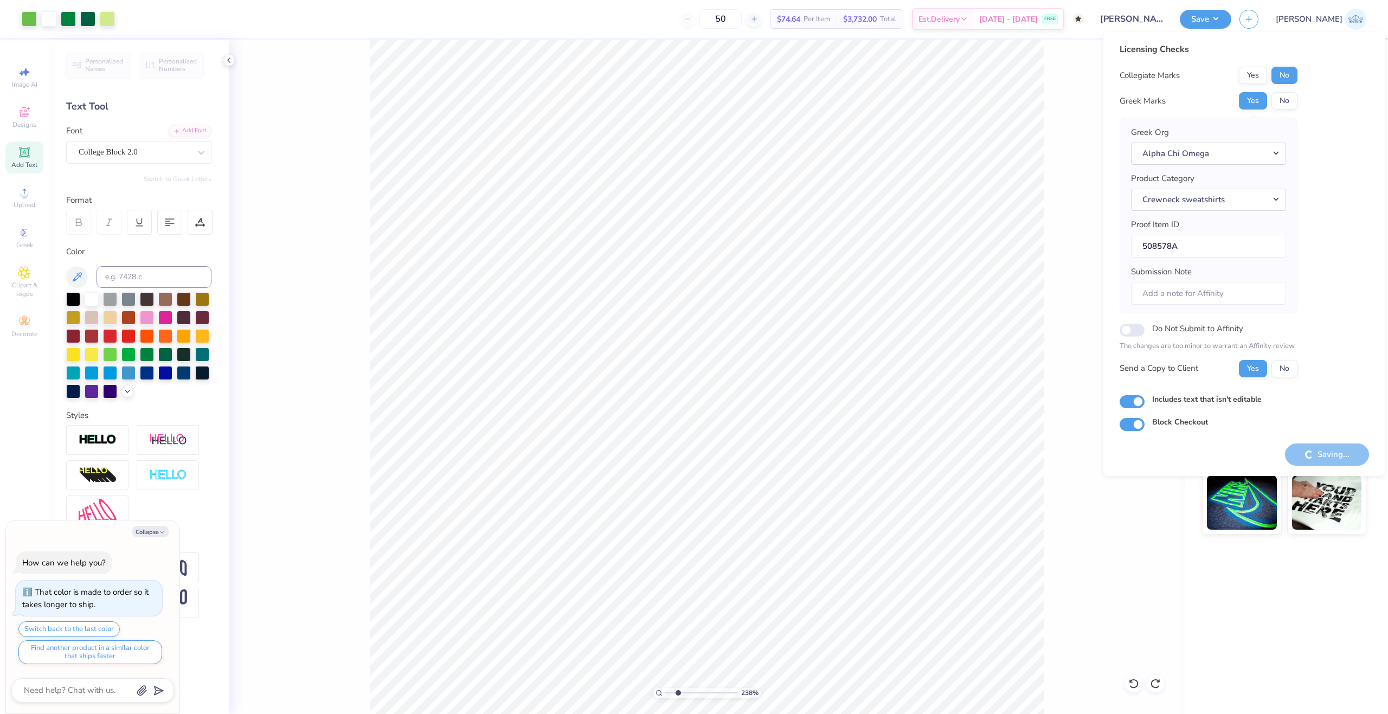
click at [678, 692] on input "range" at bounding box center [701, 693] width 73 height 10
type input "2.38"
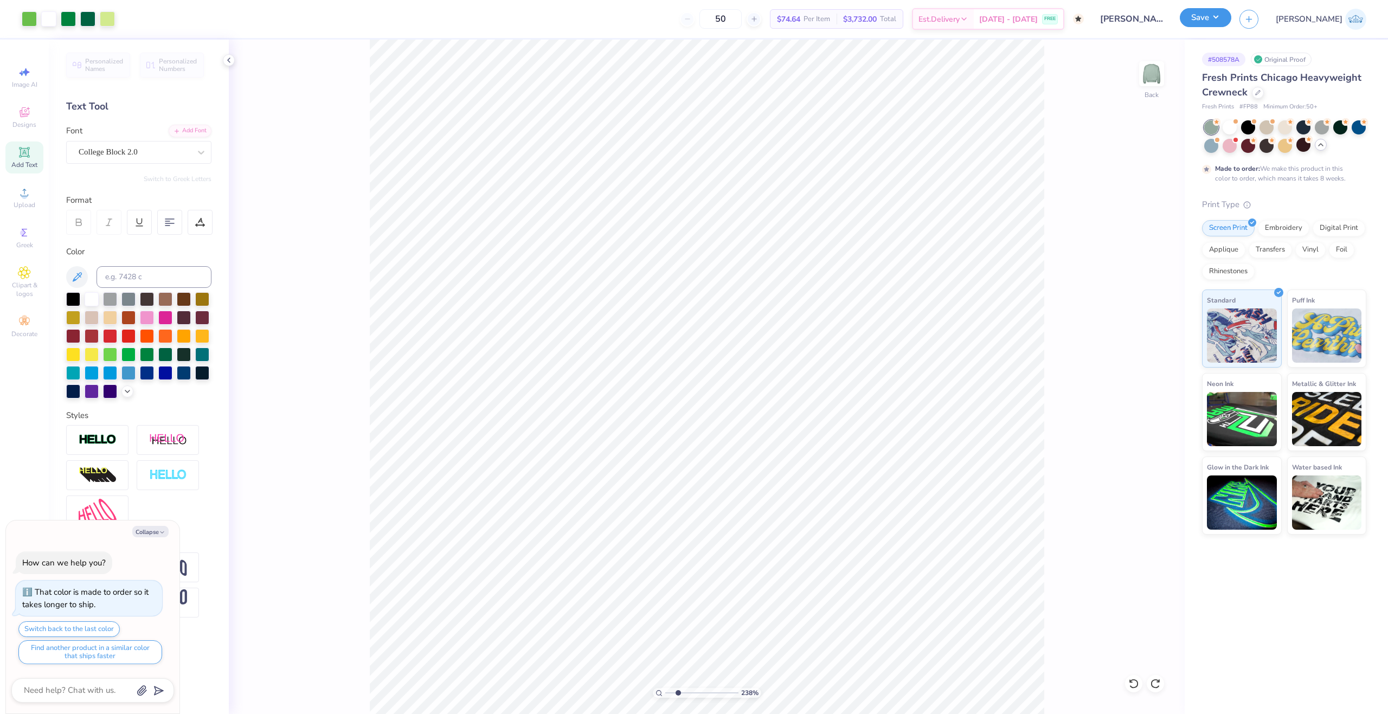
click at [1231, 26] on button "Save" at bounding box center [1205, 17] width 51 height 19
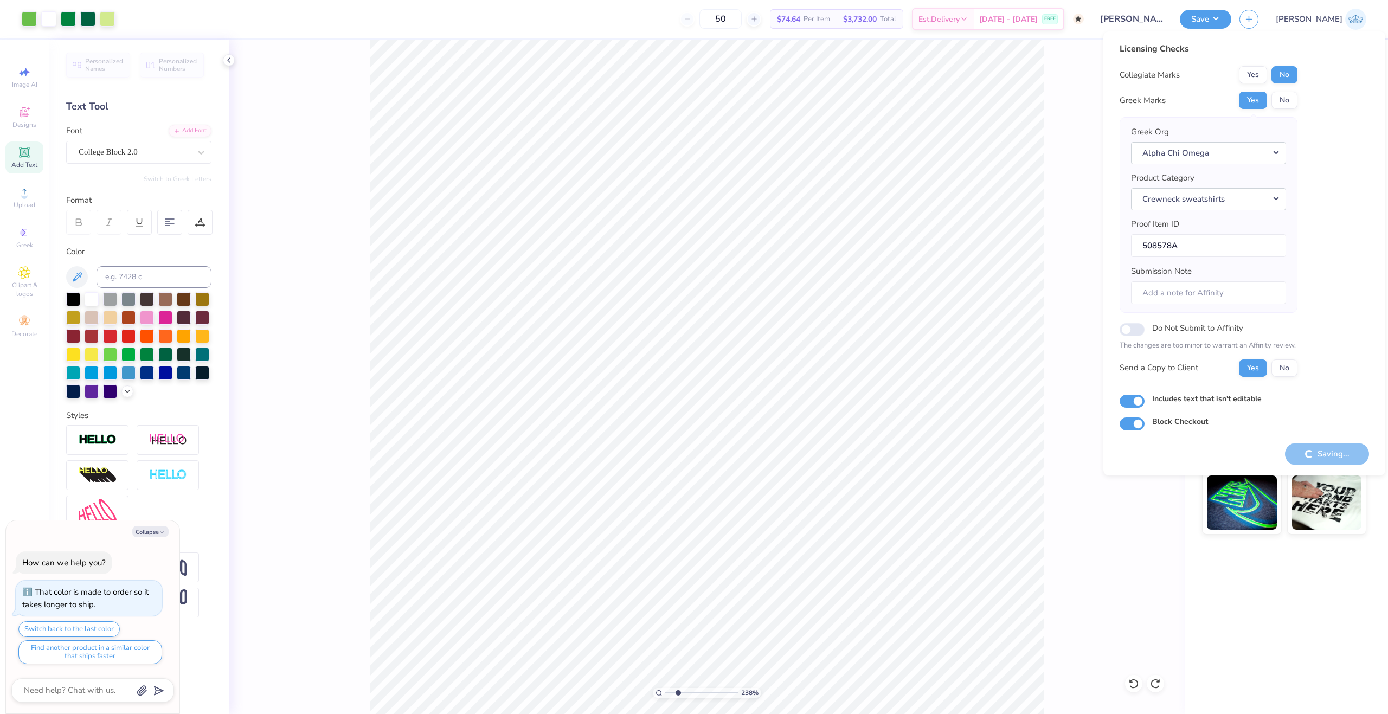
type textarea "x"
